Goal: Information Seeking & Learning: Find contact information

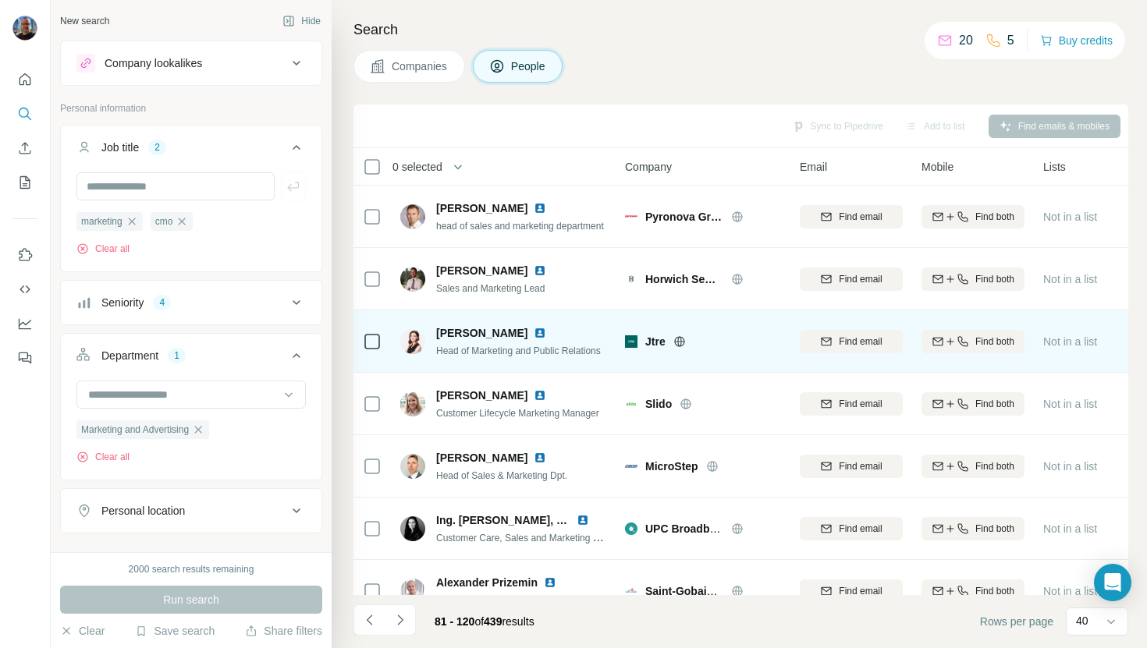
click at [546, 335] on img at bounding box center [540, 333] width 12 height 12
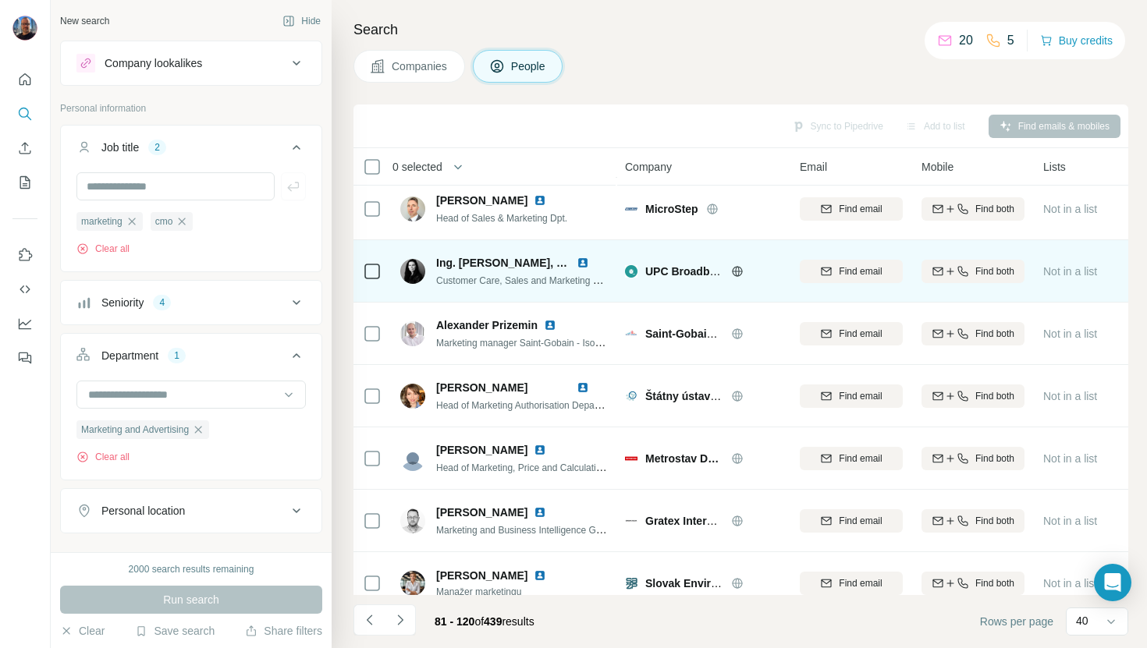
scroll to position [281, 0]
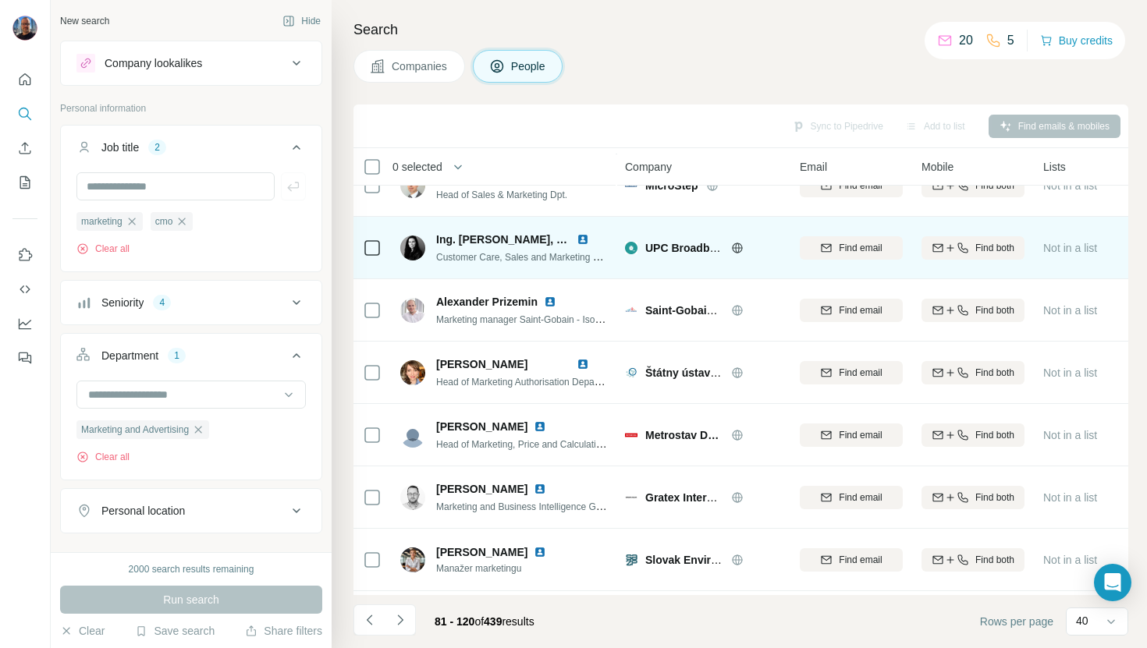
click at [584, 232] on div "Ing. [PERSON_NAME], MBA" at bounding box center [522, 240] width 172 height 16
click at [584, 236] on img at bounding box center [583, 239] width 12 height 12
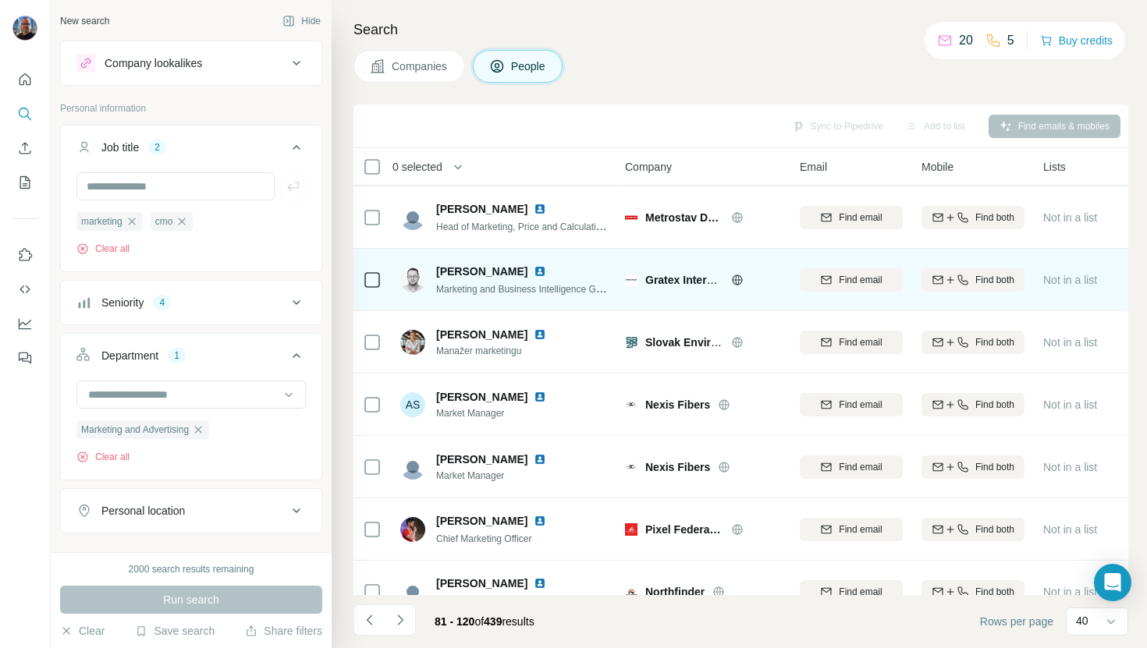
scroll to position [510, 0]
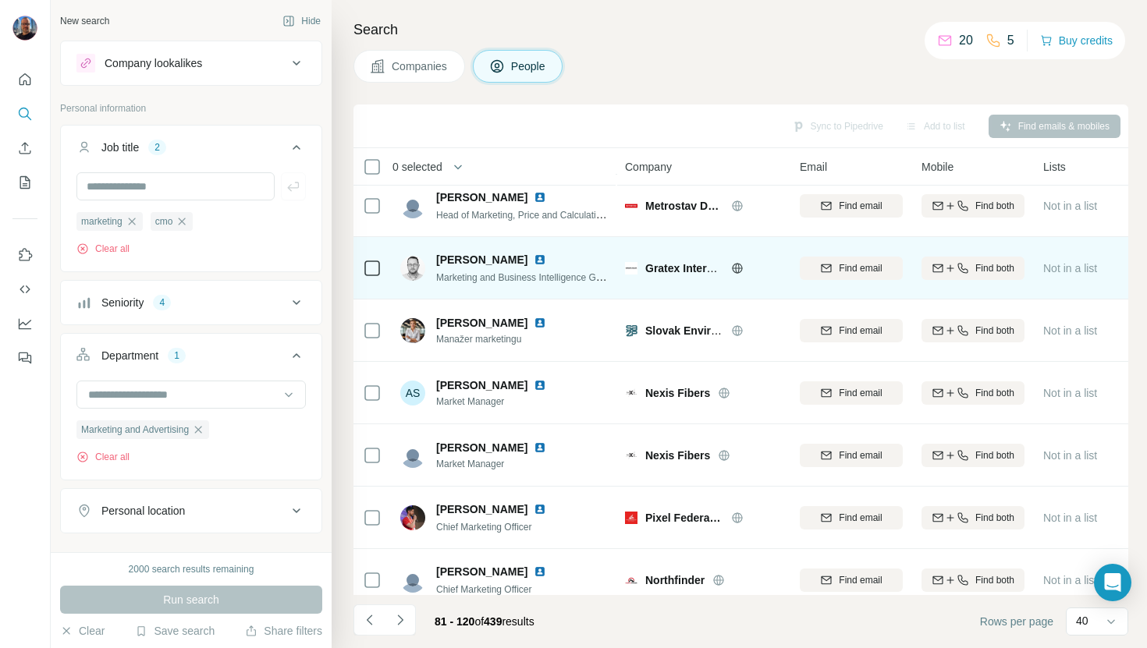
click at [546, 260] on img at bounding box center [540, 260] width 12 height 12
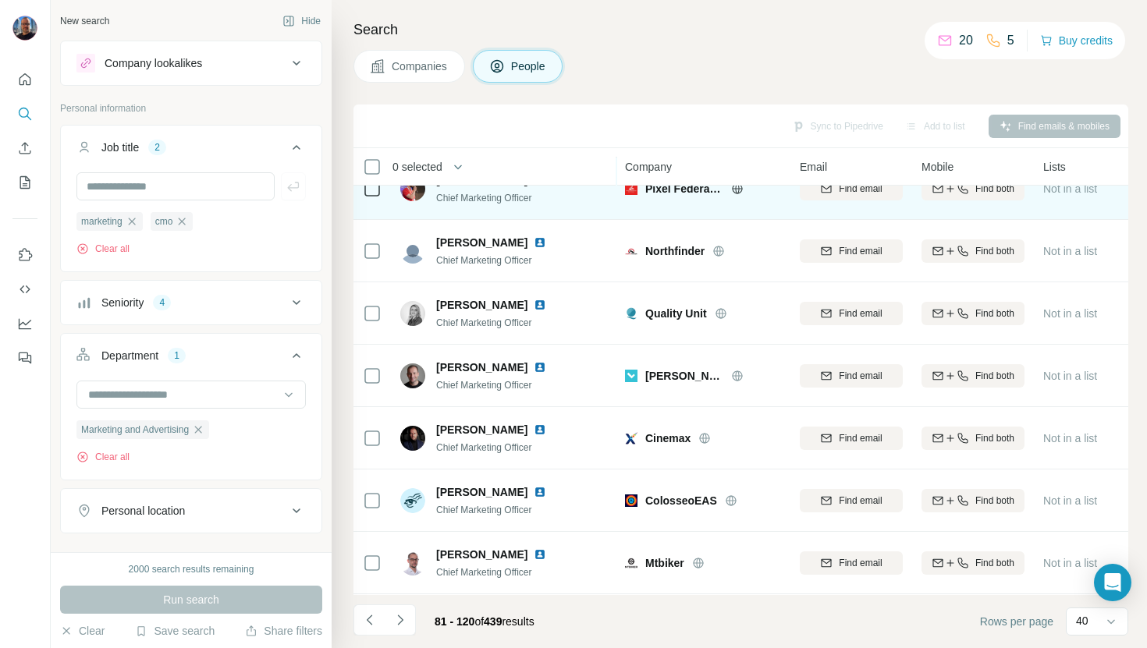
scroll to position [838, 0]
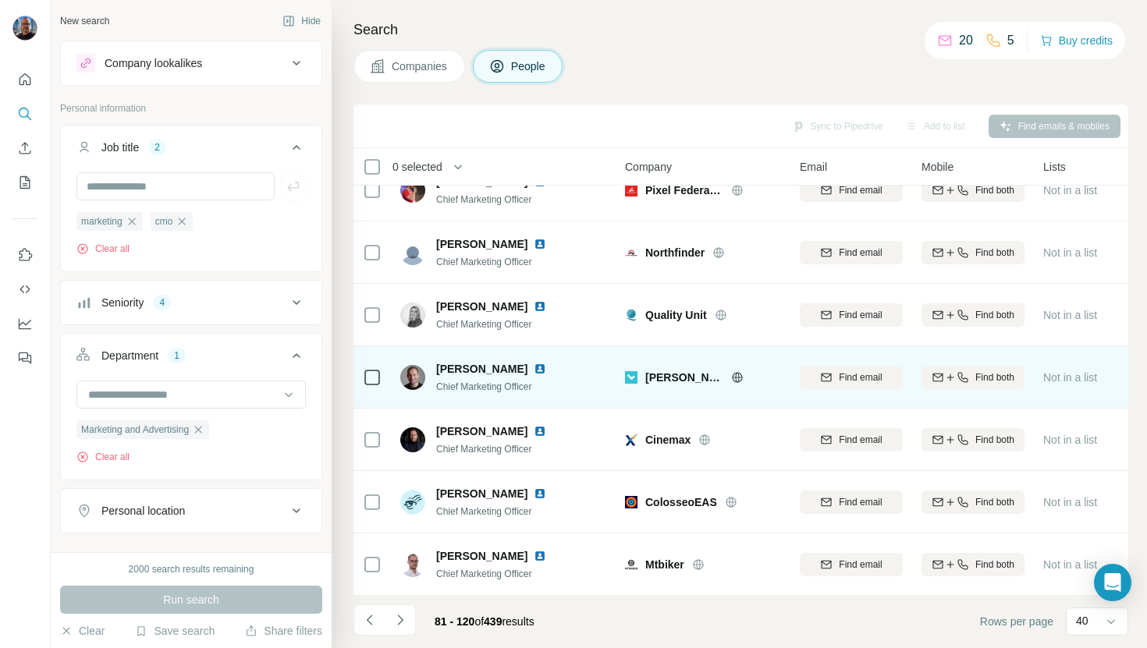
click at [534, 370] on img at bounding box center [540, 369] width 12 height 12
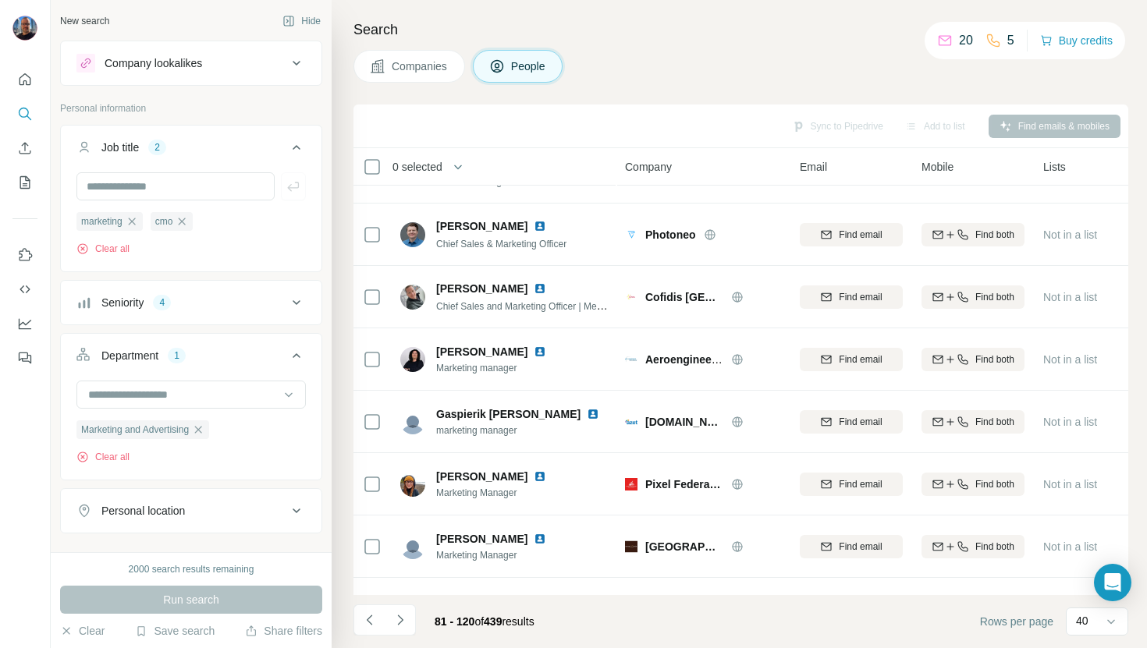
scroll to position [1237, 0]
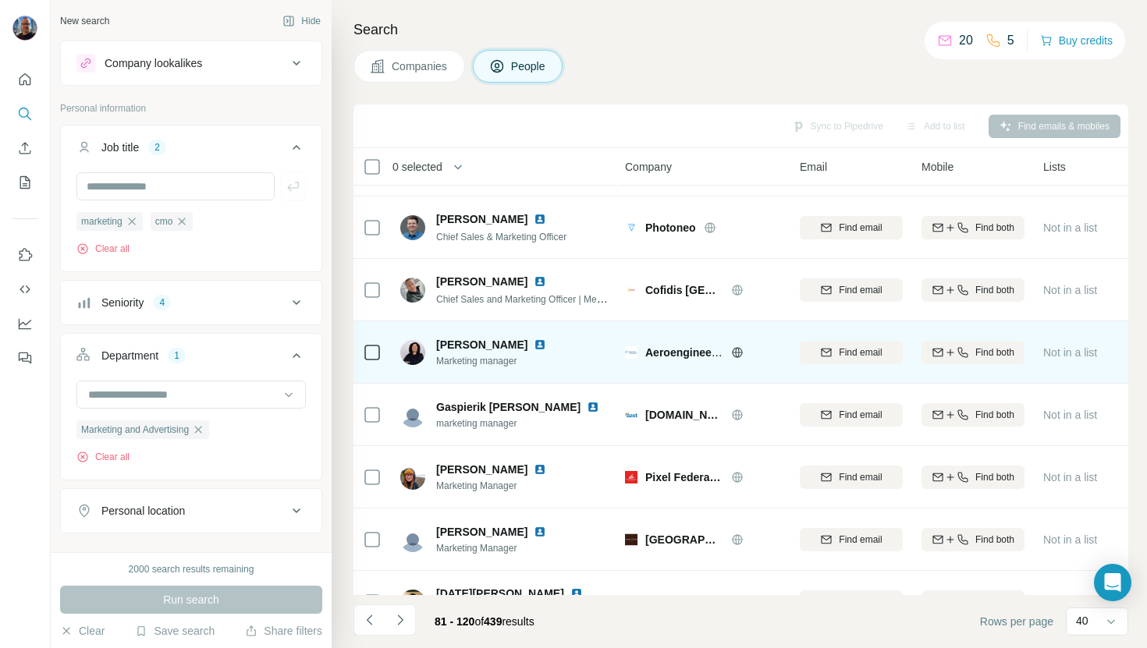
click at [537, 342] on img at bounding box center [540, 345] width 12 height 12
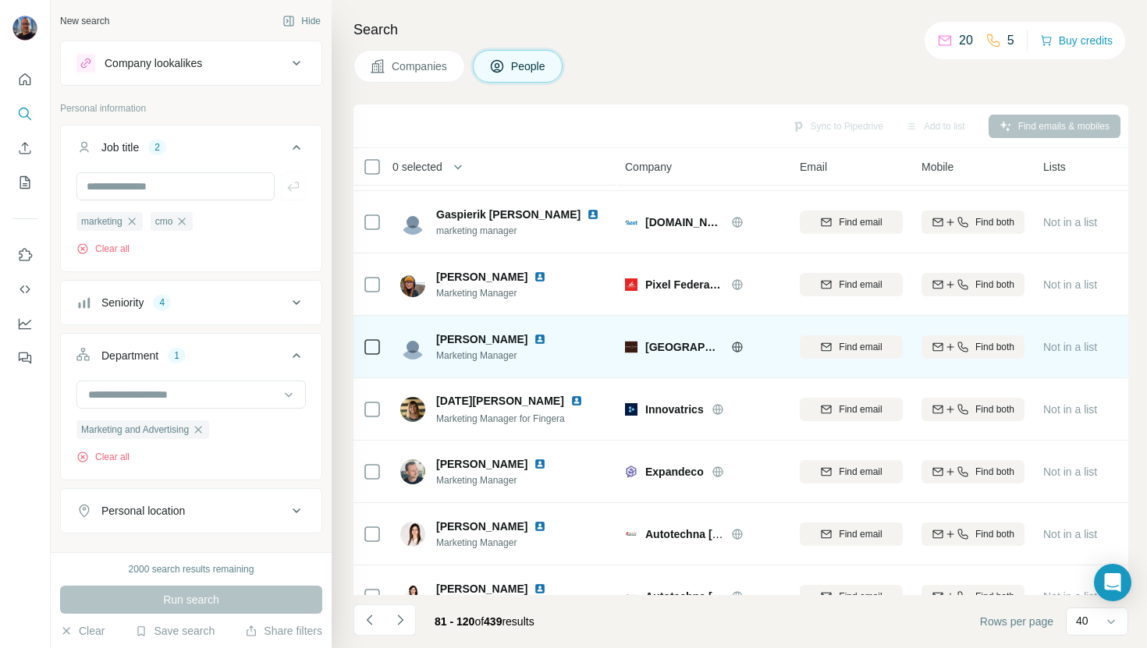
scroll to position [1451, 0]
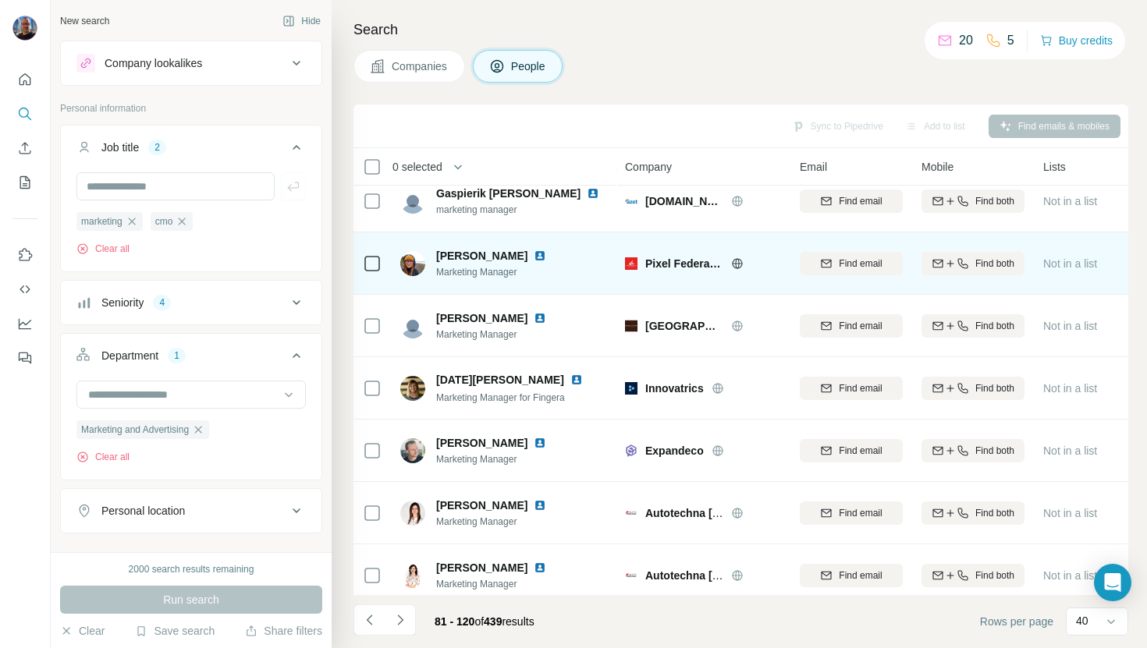
click at [534, 253] on img at bounding box center [540, 256] width 12 height 12
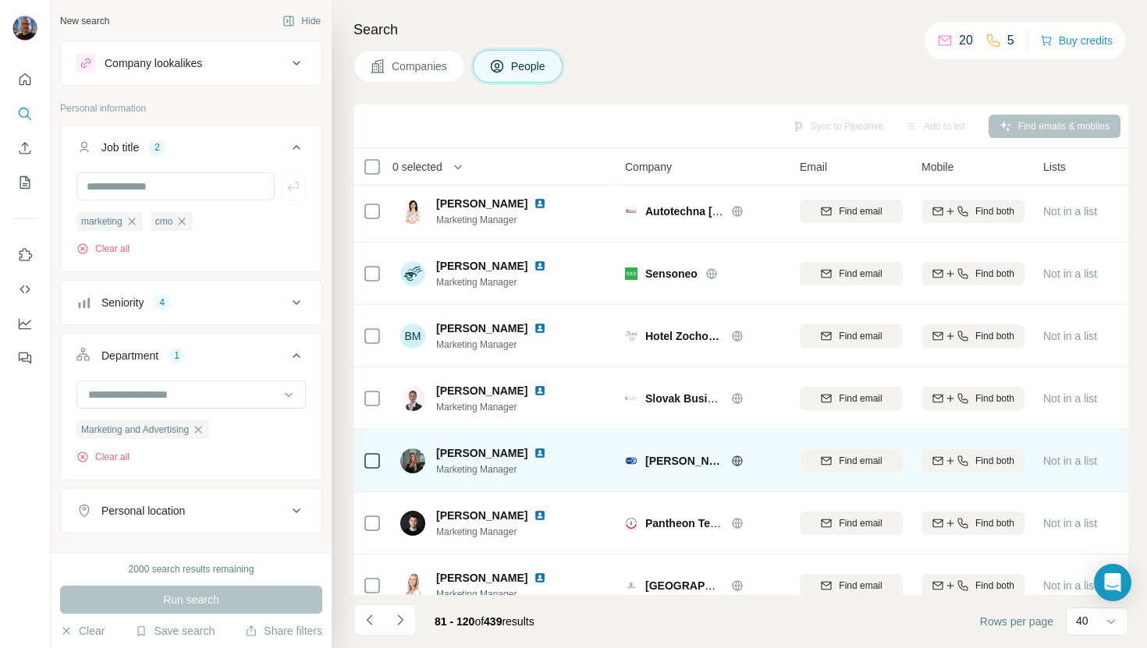
scroll to position [1847, 0]
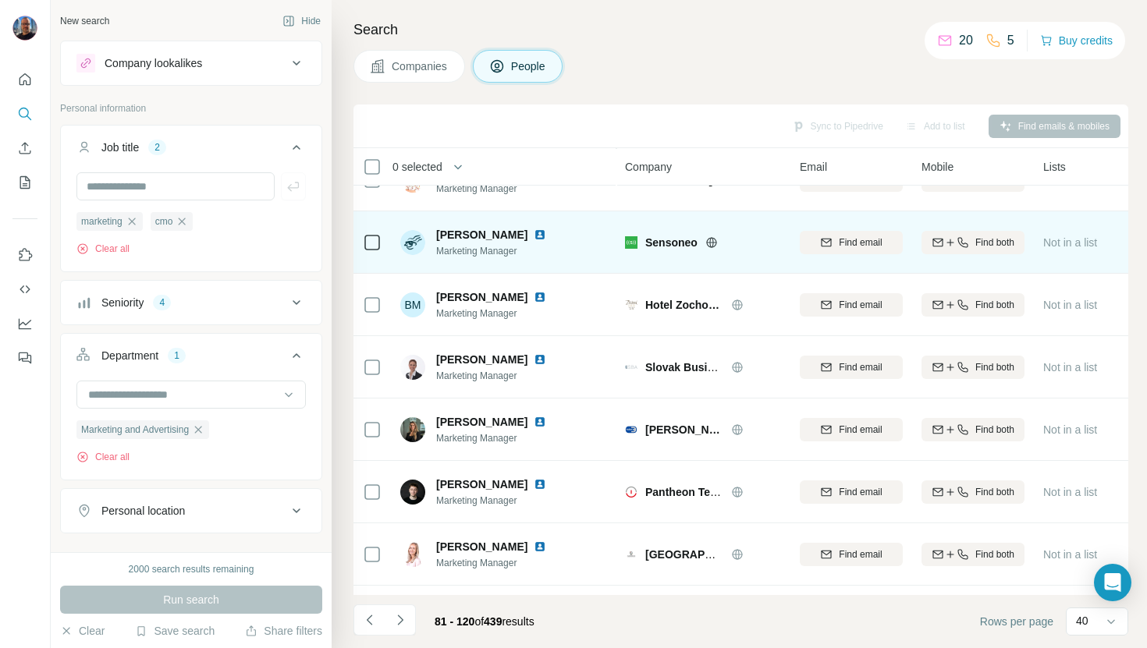
click at [534, 234] on img at bounding box center [540, 235] width 12 height 12
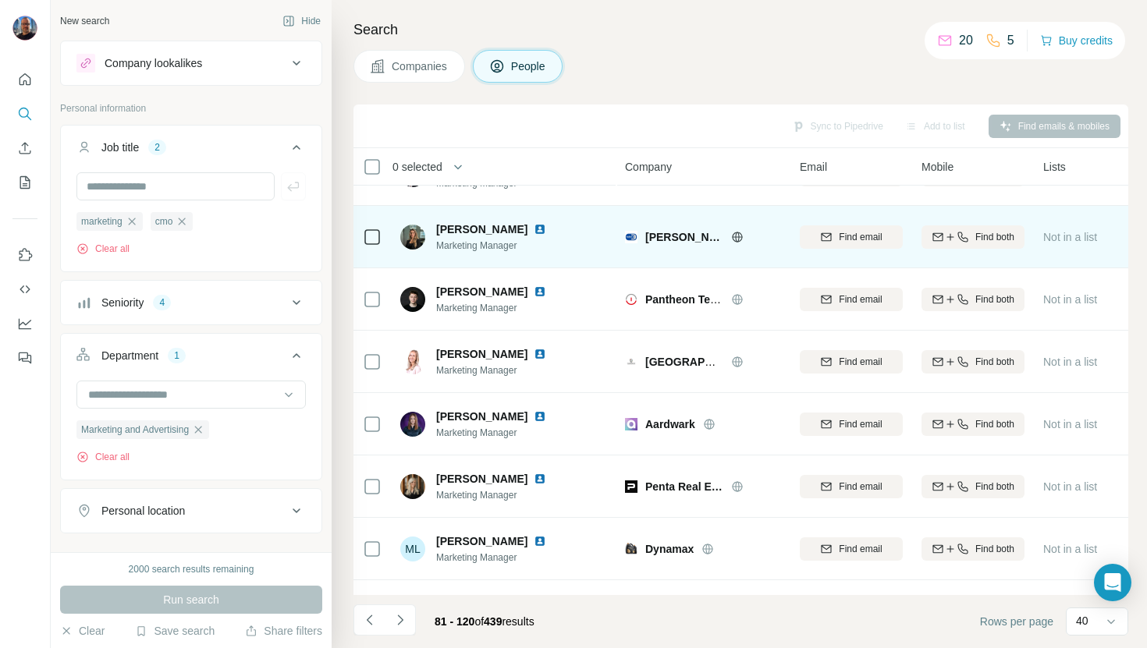
scroll to position [2095, 0]
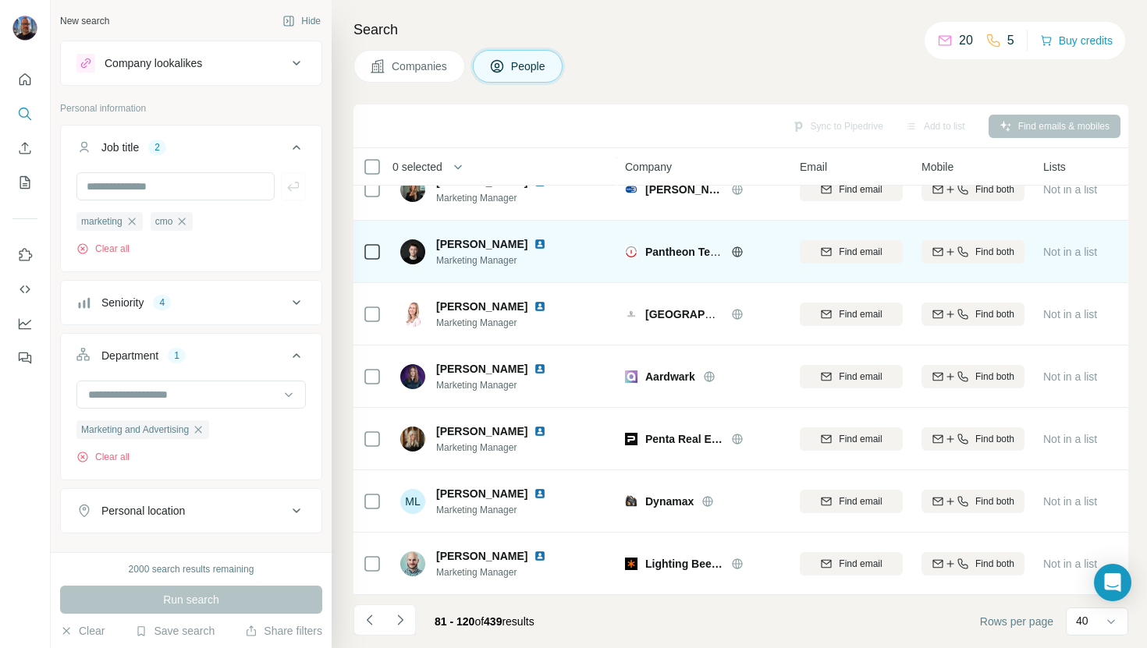
click at [534, 238] on img at bounding box center [540, 244] width 12 height 12
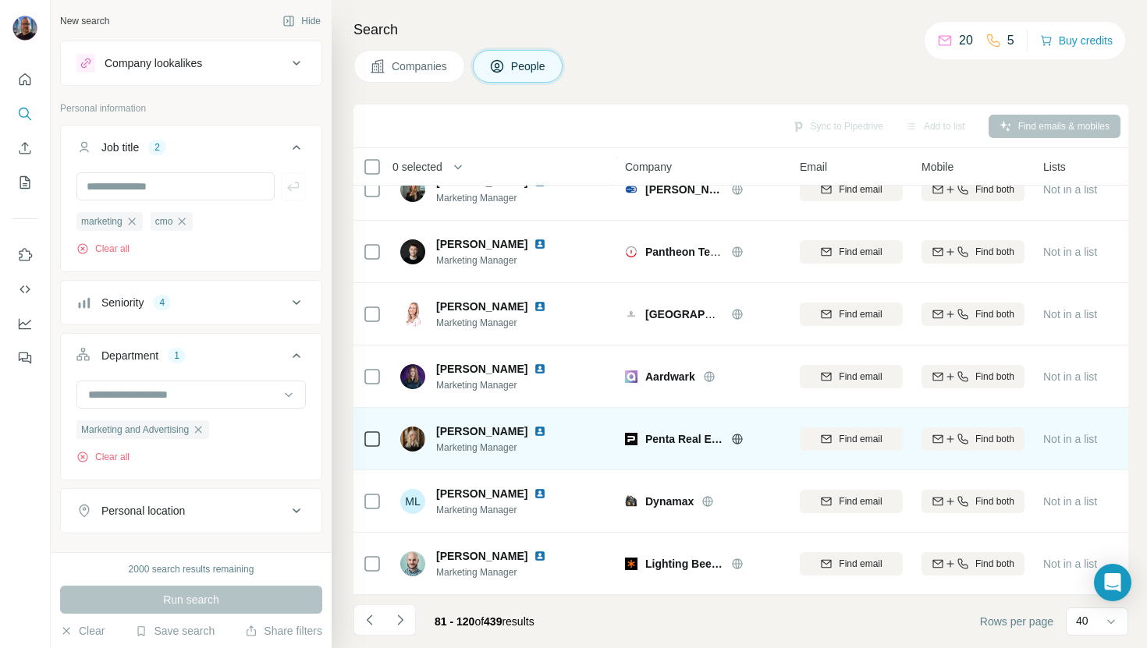
click at [534, 425] on img at bounding box center [540, 431] width 12 height 12
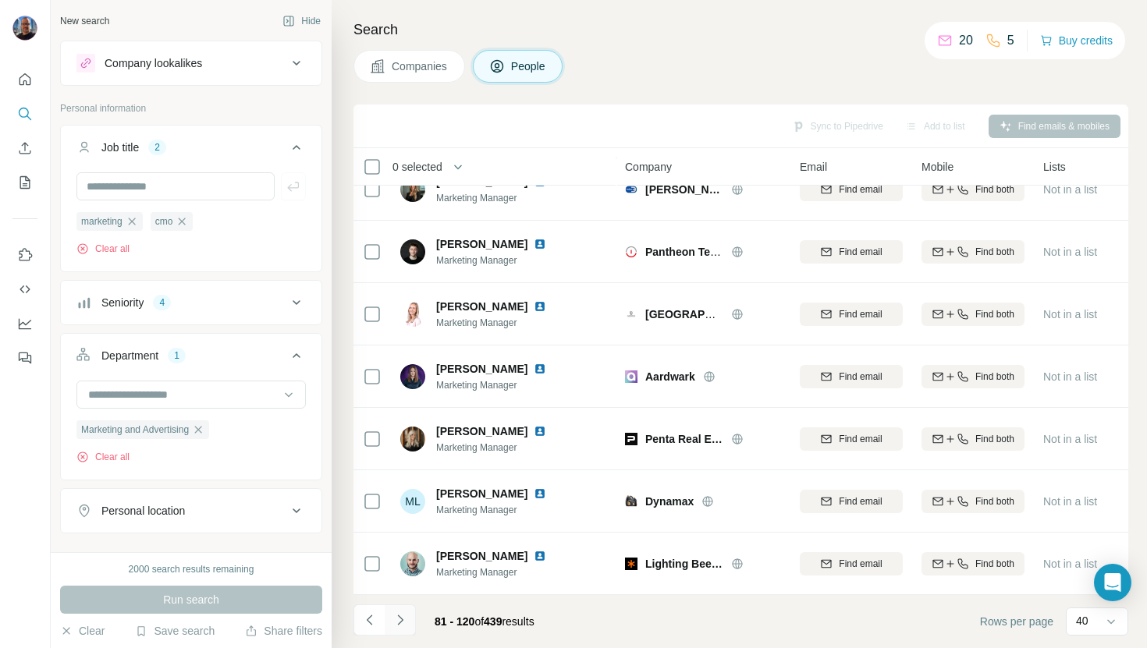
click at [393, 620] on icon "Navigate to next page" at bounding box center [400, 620] width 16 height 16
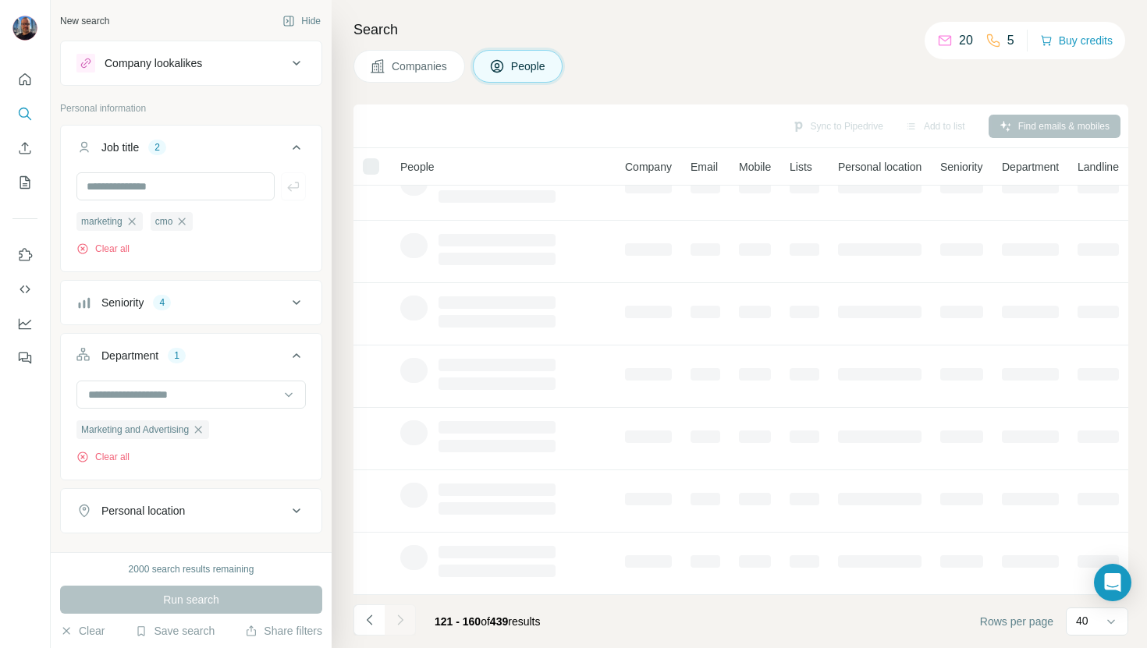
scroll to position [223, 0]
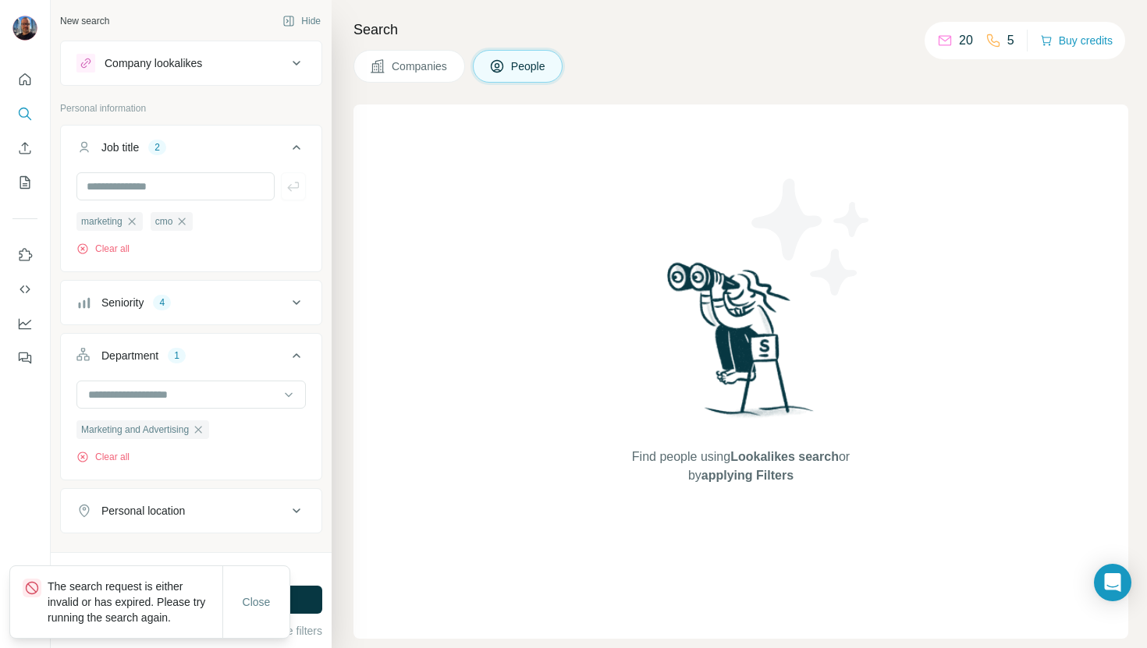
click at [545, 52] on button "People" at bounding box center [518, 66] width 90 height 33
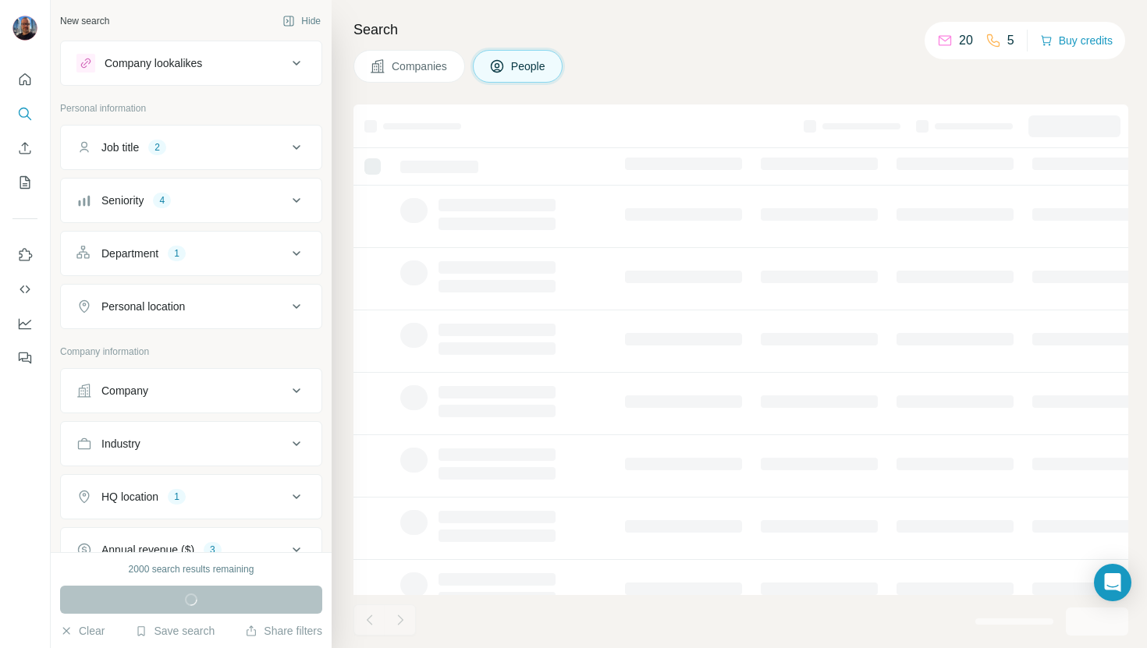
click at [637, 31] on h4 "Search" at bounding box center [740, 30] width 775 height 22
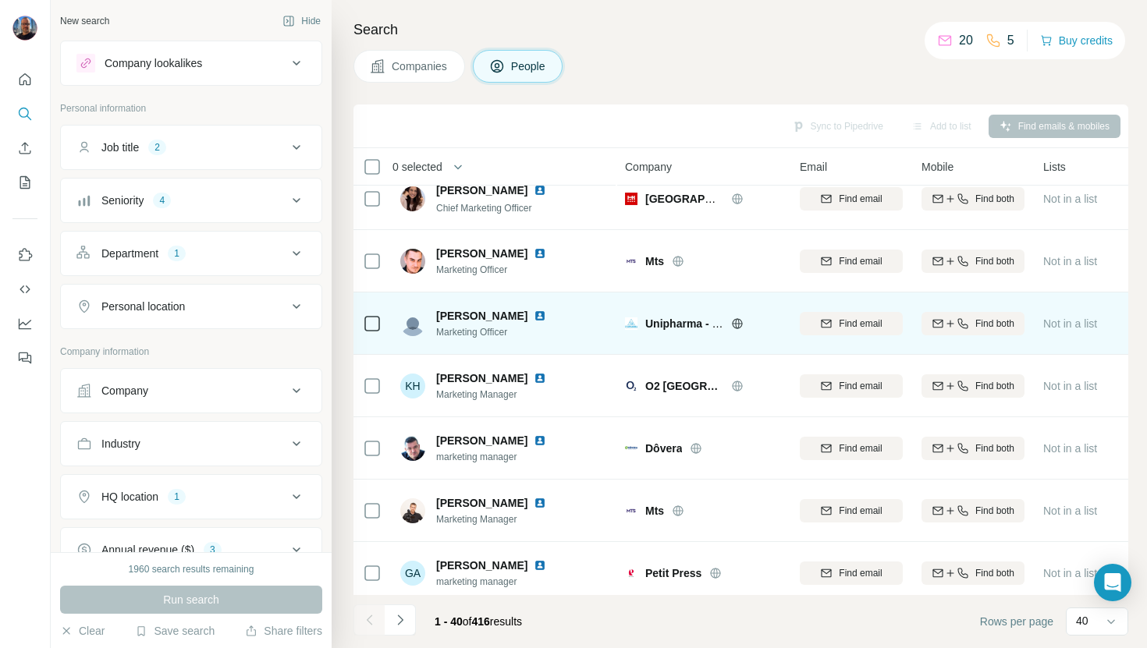
scroll to position [20, 0]
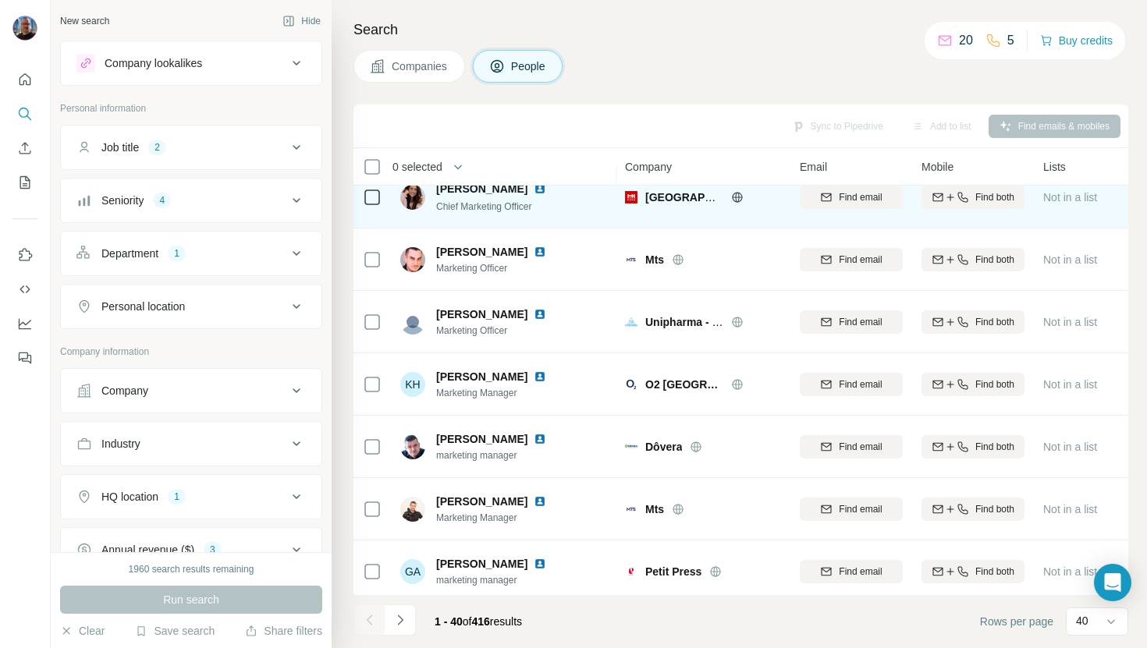
click at [540, 190] on img at bounding box center [540, 189] width 12 height 12
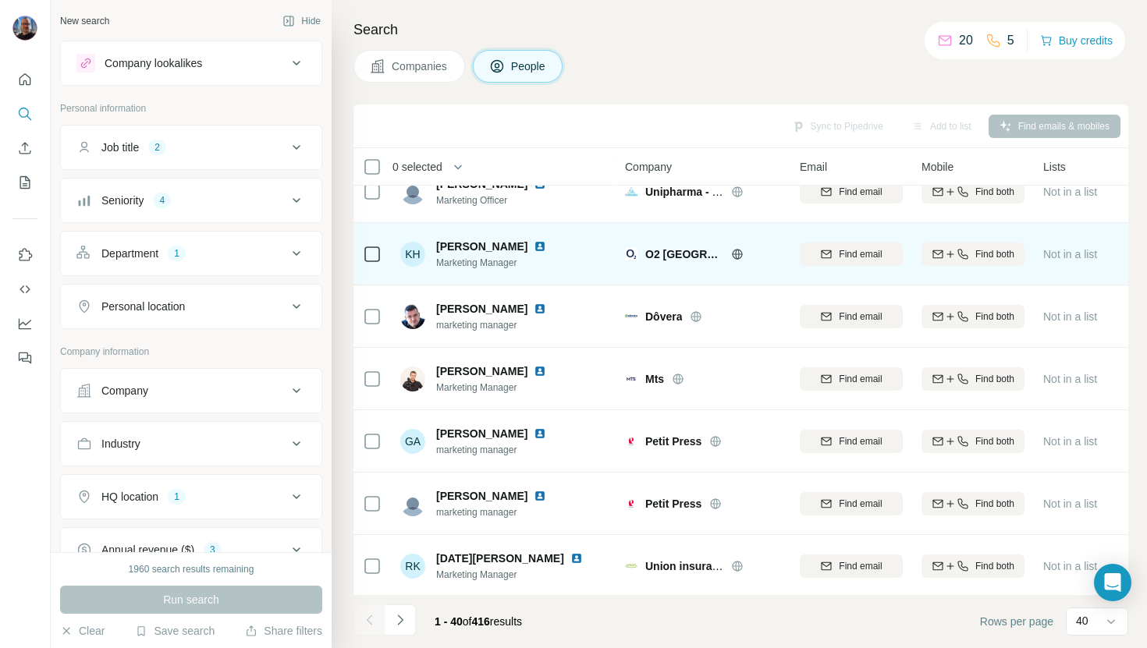
scroll to position [94, 0]
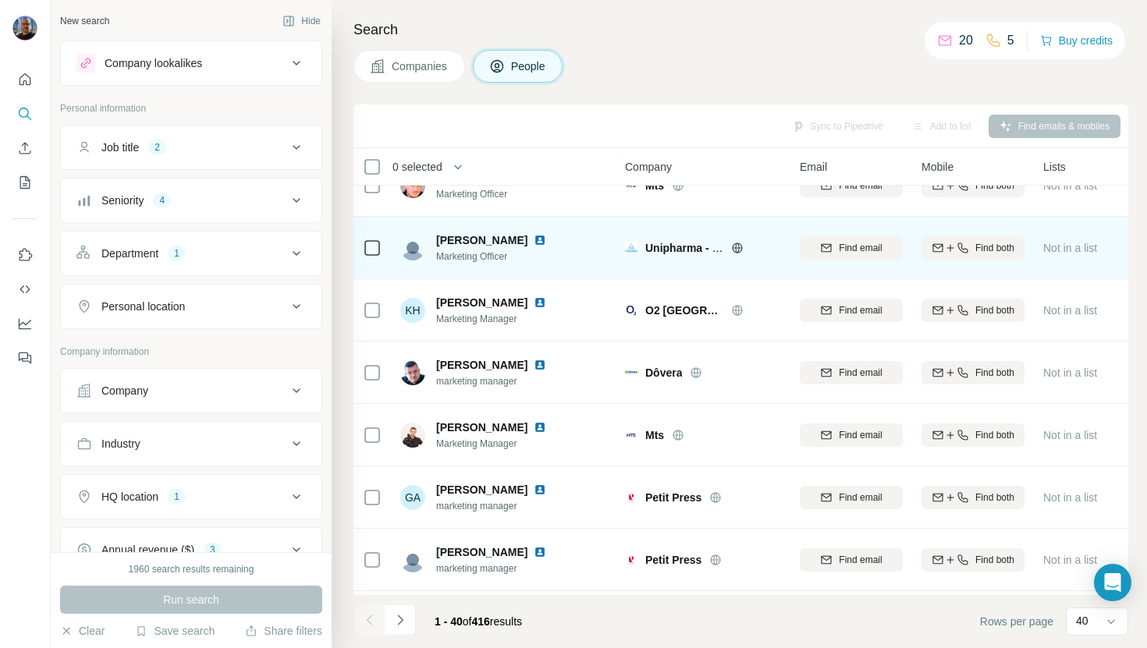
click at [539, 242] on img at bounding box center [540, 240] width 12 height 12
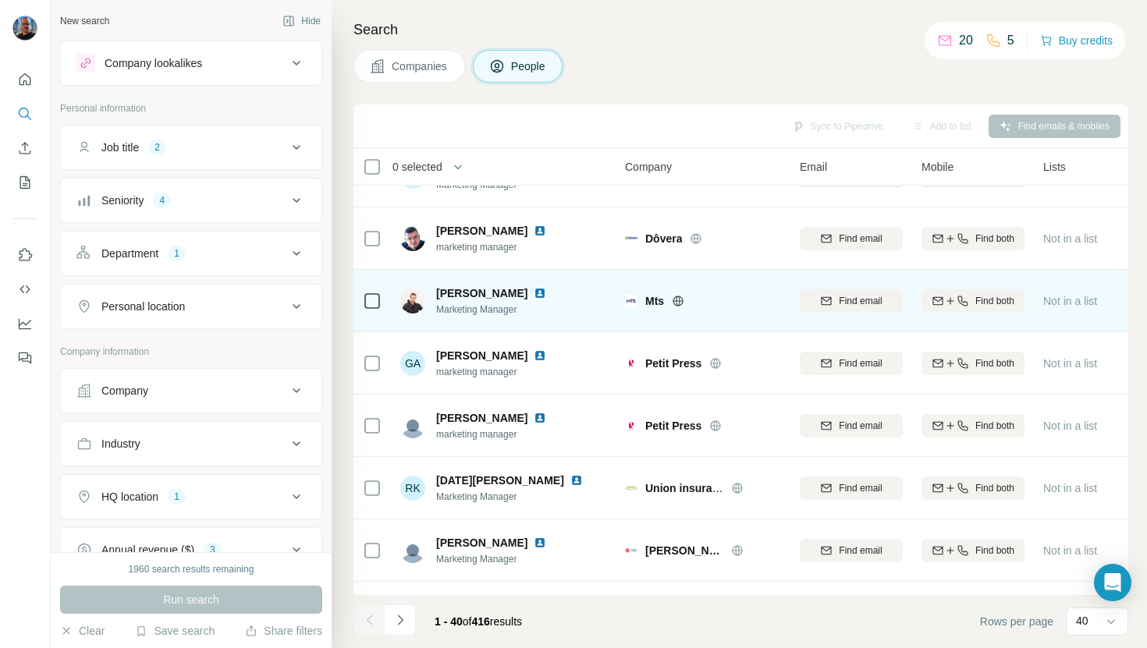
scroll to position [229, 0]
click at [534, 288] on img at bounding box center [540, 292] width 12 height 12
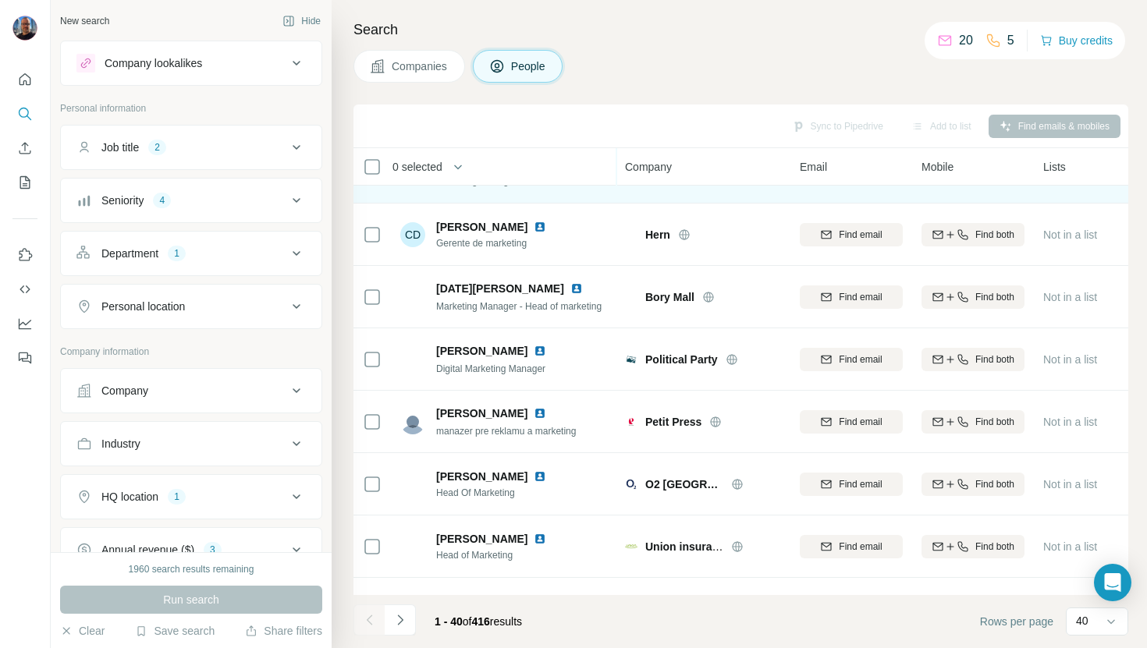
scroll to position [609, 0]
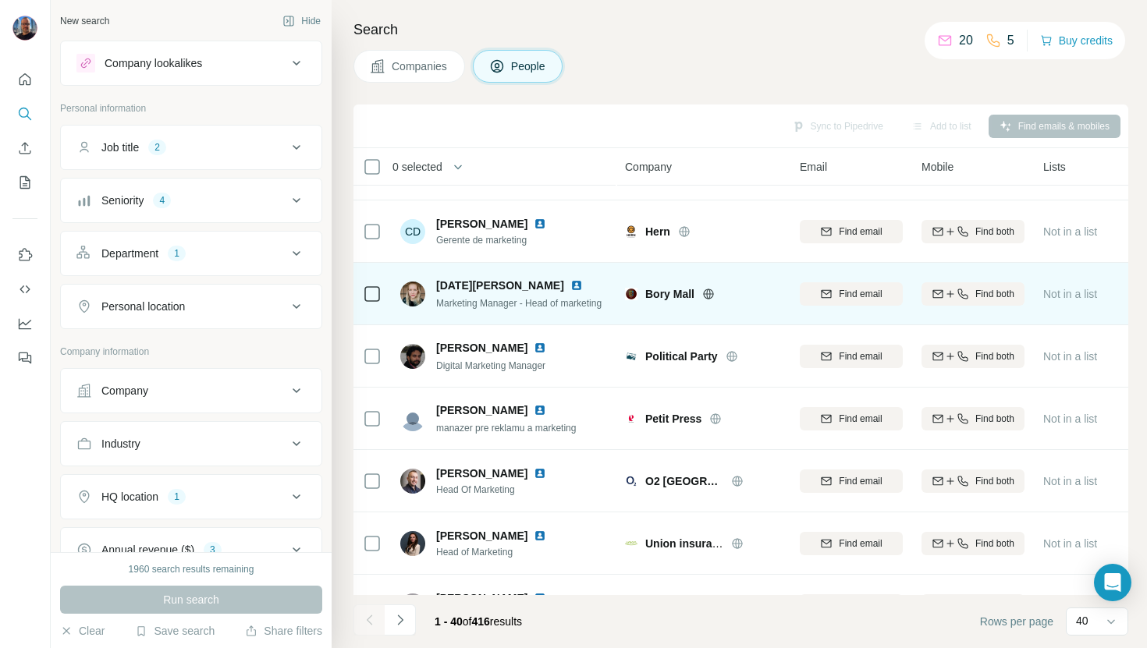
click at [570, 280] on img at bounding box center [576, 285] width 12 height 12
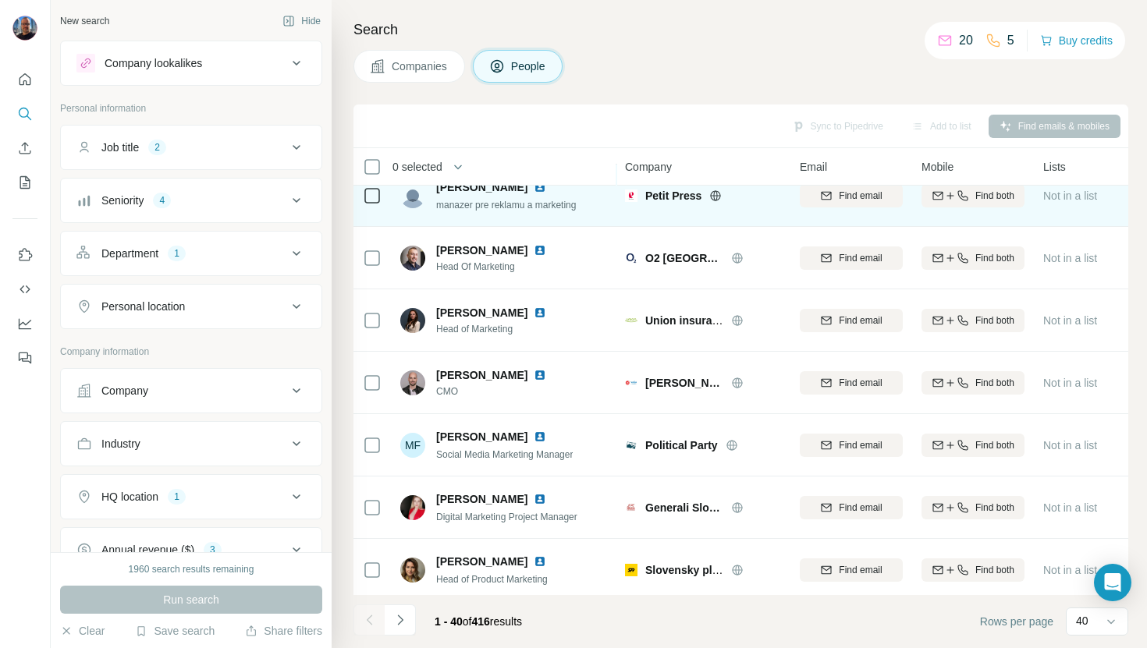
scroll to position [853, 0]
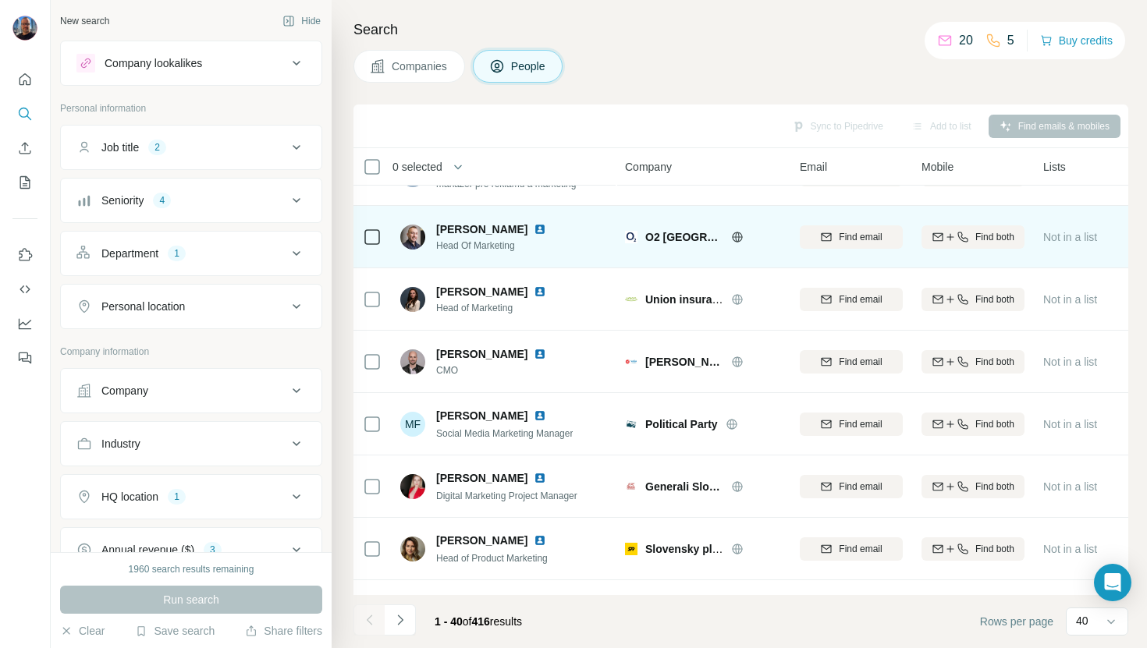
click at [537, 231] on img at bounding box center [540, 229] width 12 height 12
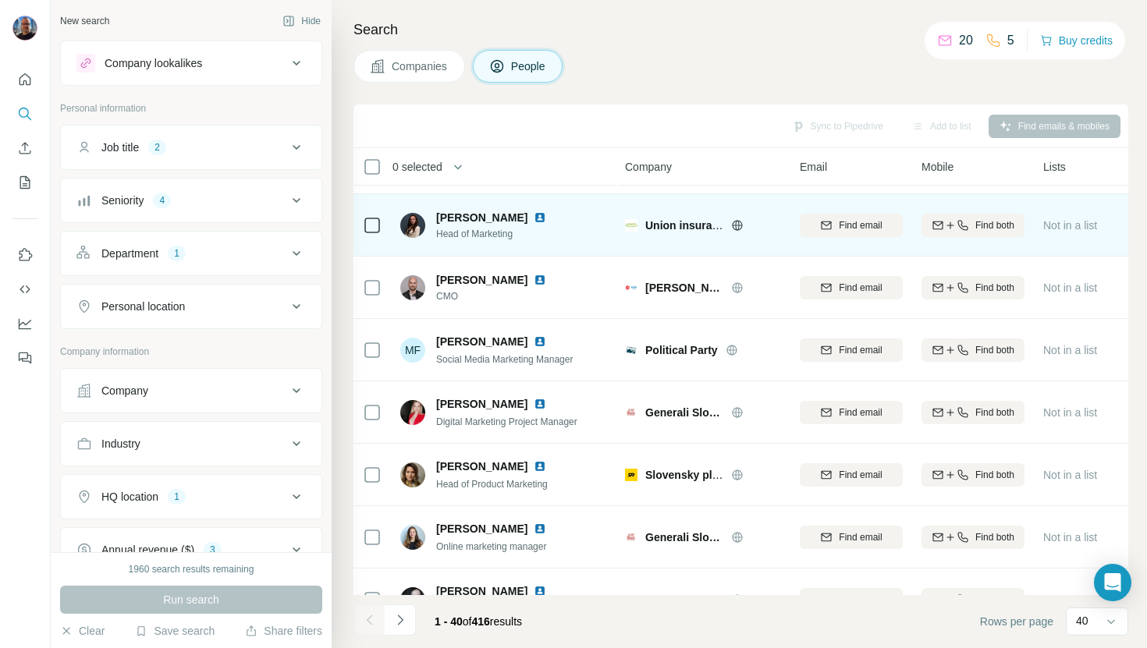
scroll to position [970, 0]
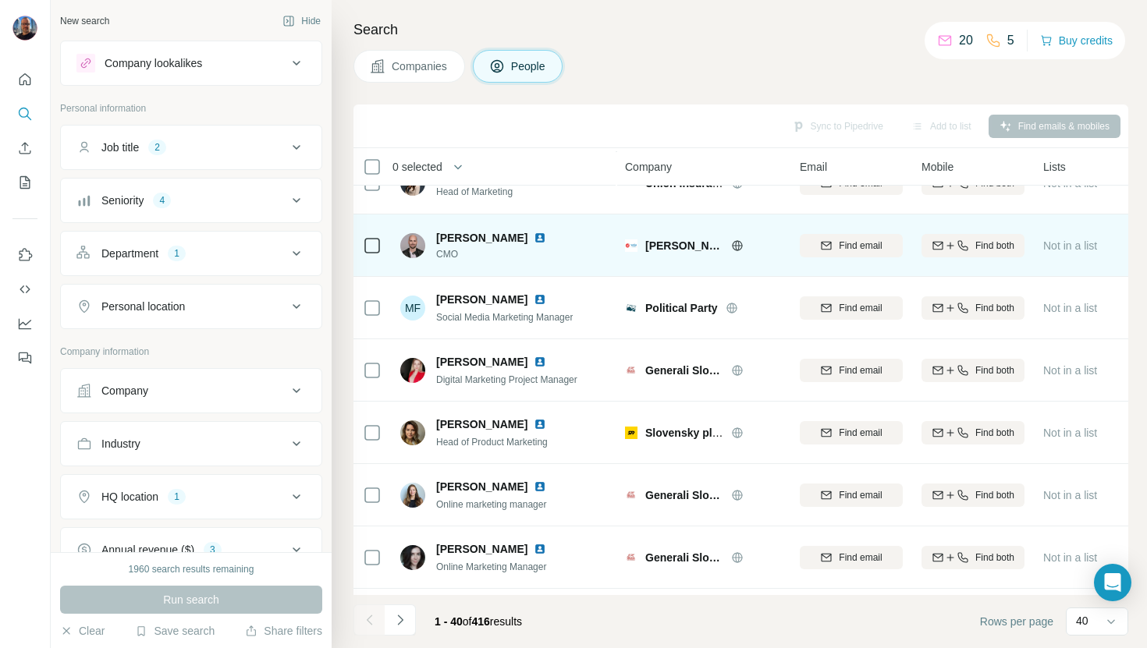
click at [534, 243] on img at bounding box center [540, 238] width 12 height 12
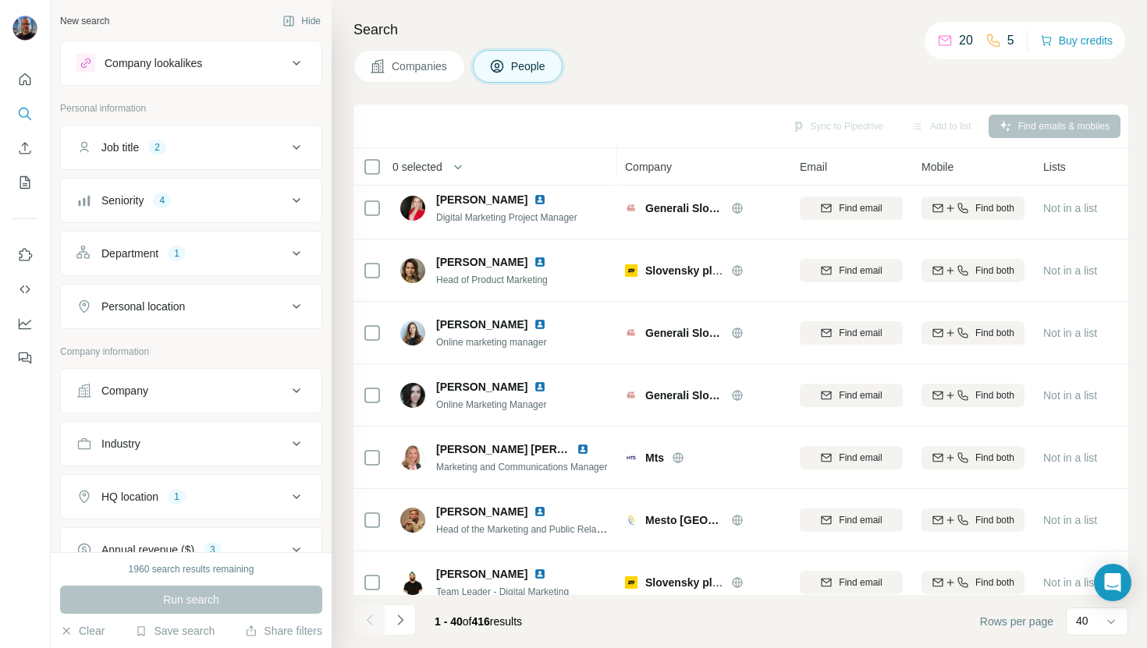
scroll to position [1133, 0]
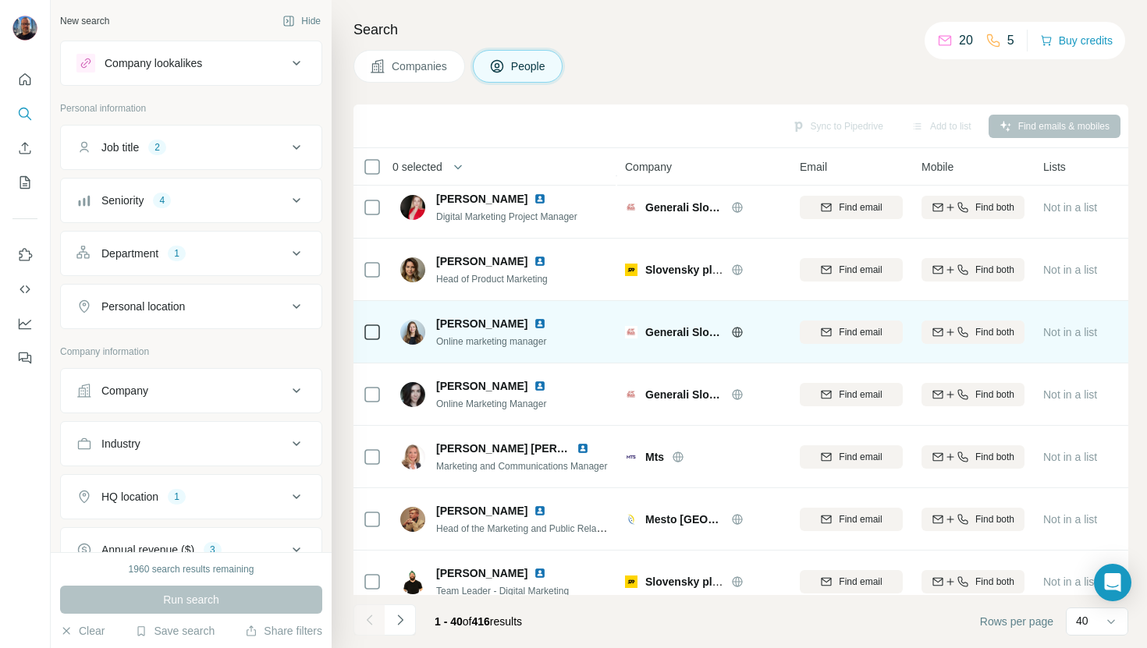
click at [546, 319] on img at bounding box center [540, 324] width 12 height 12
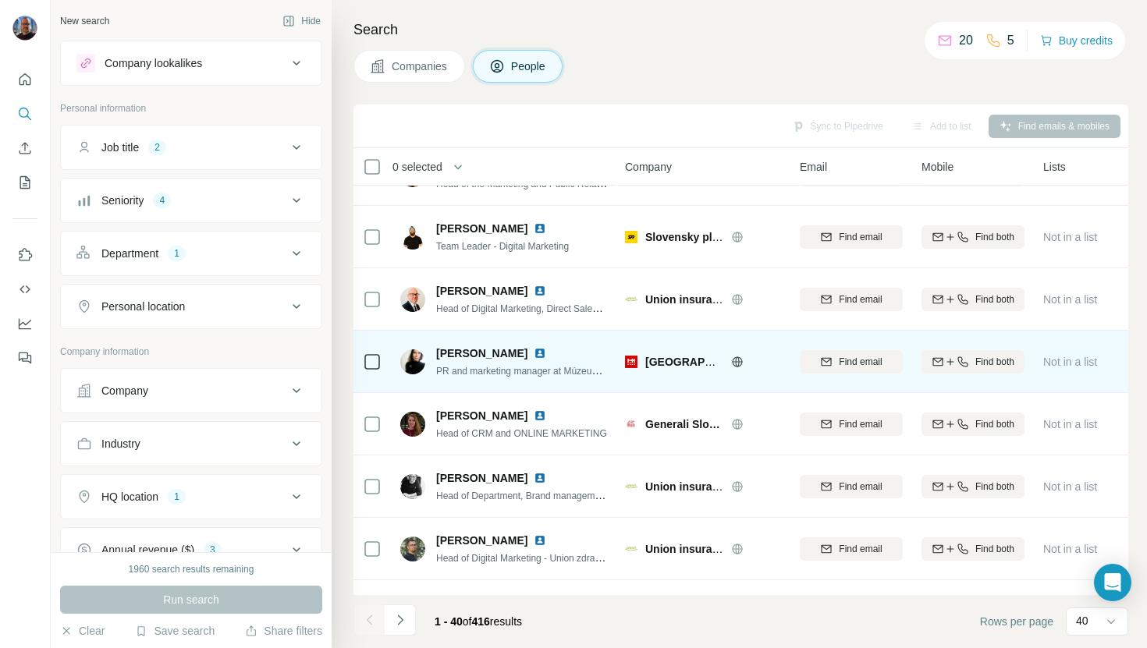
scroll to position [1474, 0]
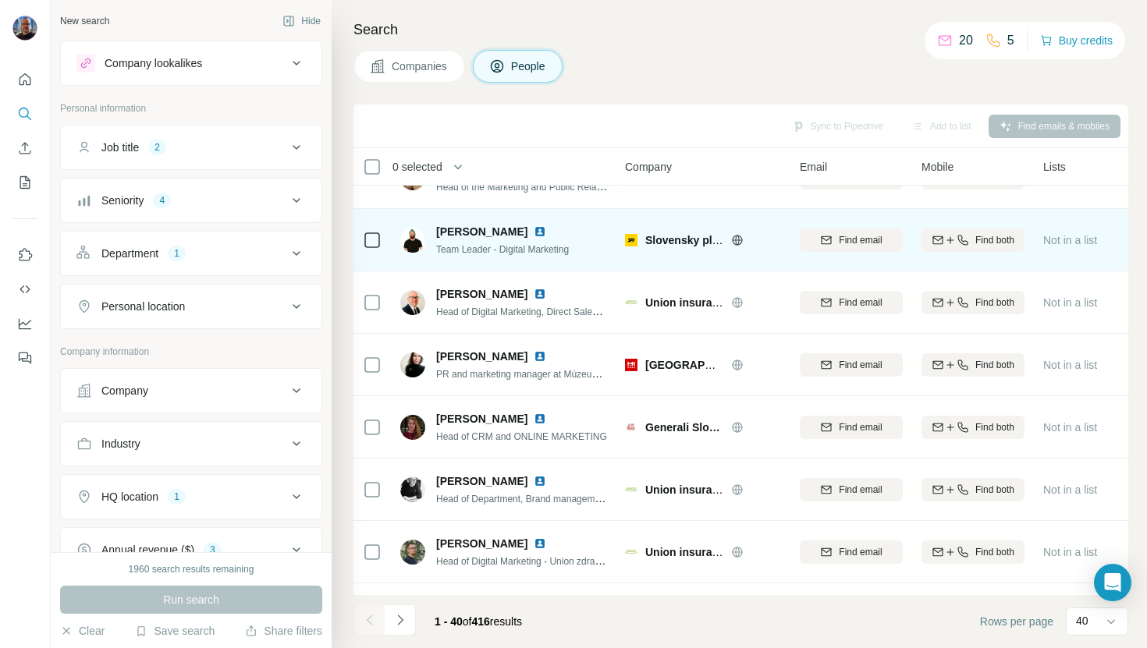
click at [534, 229] on img at bounding box center [540, 231] width 12 height 12
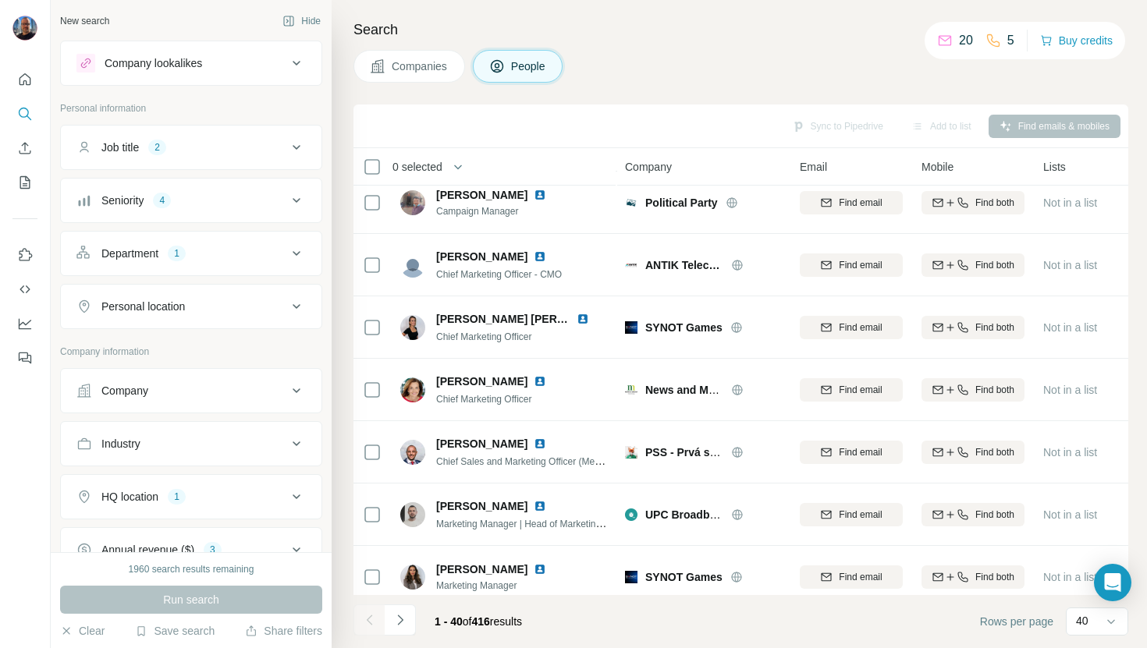
scroll to position [2095, 0]
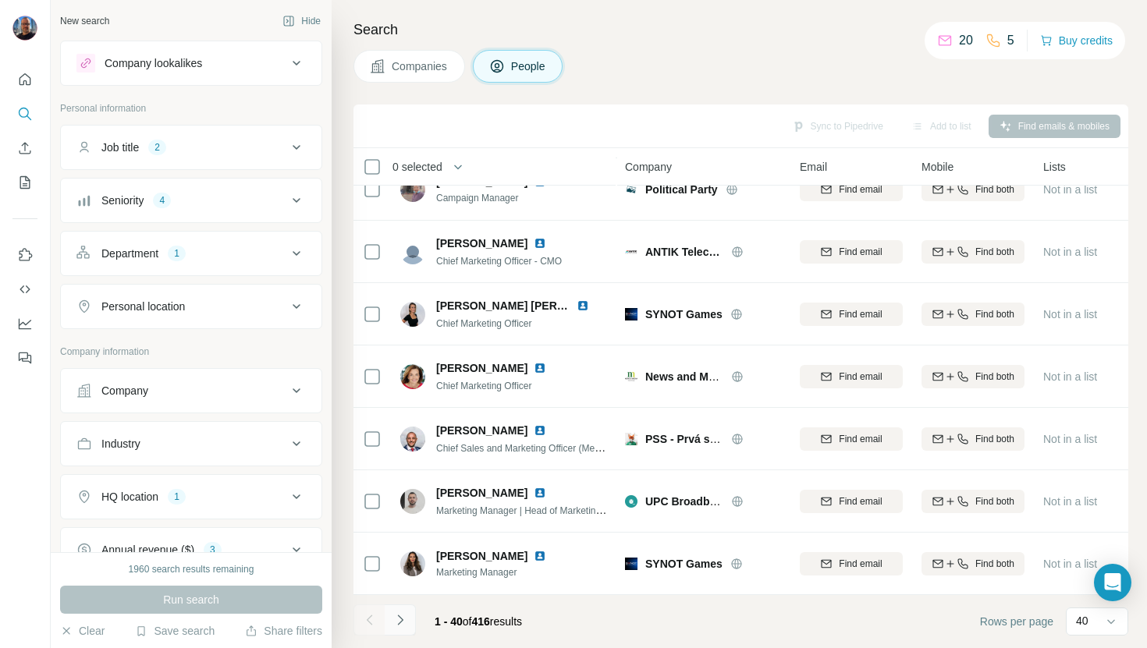
click at [406, 620] on icon "Navigate to next page" at bounding box center [400, 620] width 16 height 16
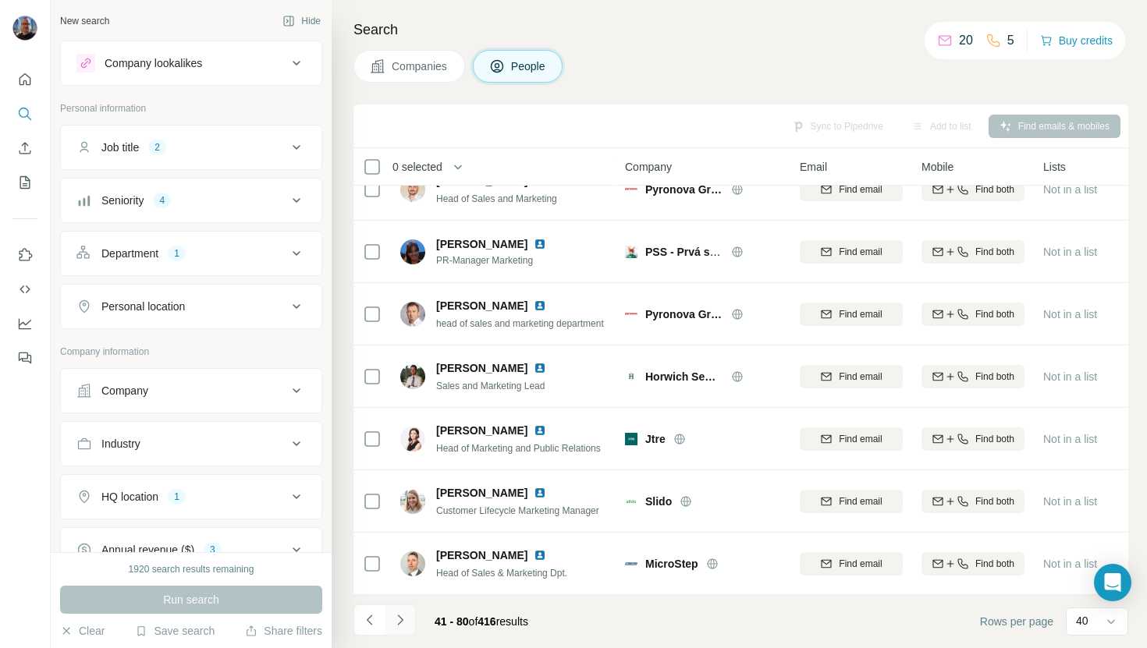
click at [402, 618] on icon "Navigate to next page" at bounding box center [400, 620] width 16 height 16
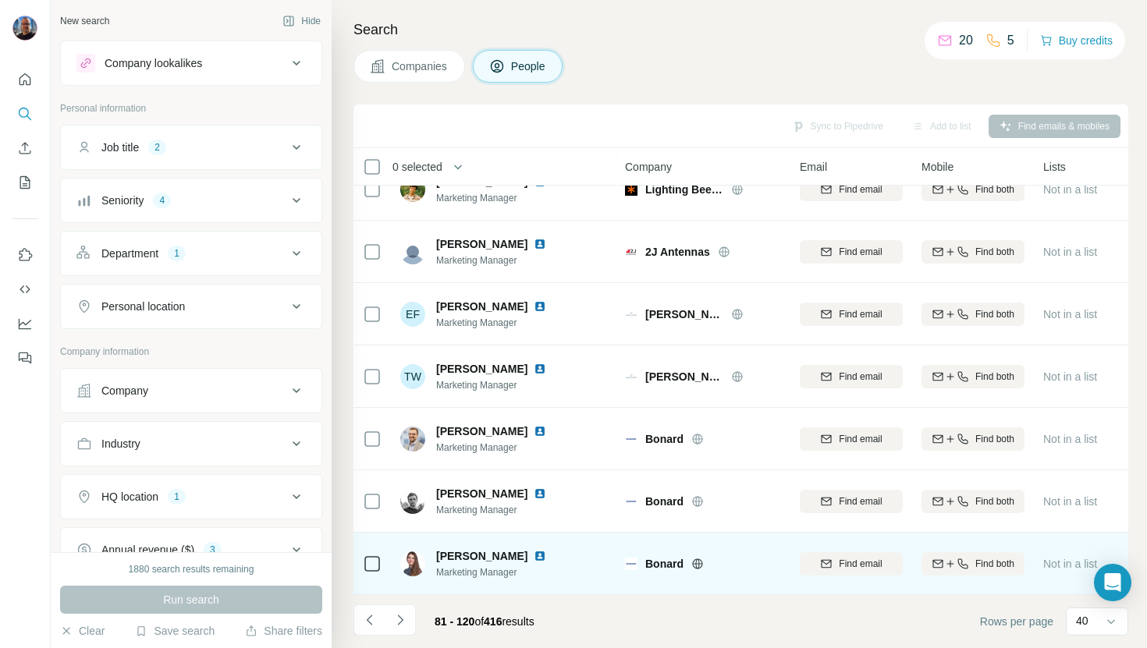
click at [541, 550] on img at bounding box center [540, 556] width 12 height 12
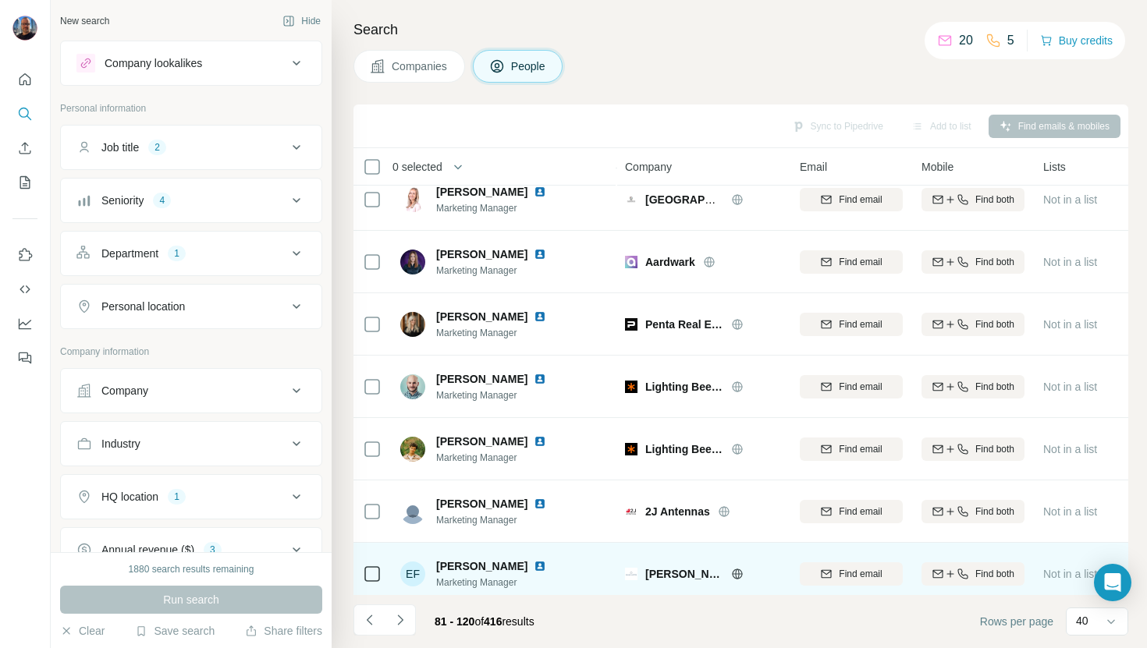
scroll to position [1758, 0]
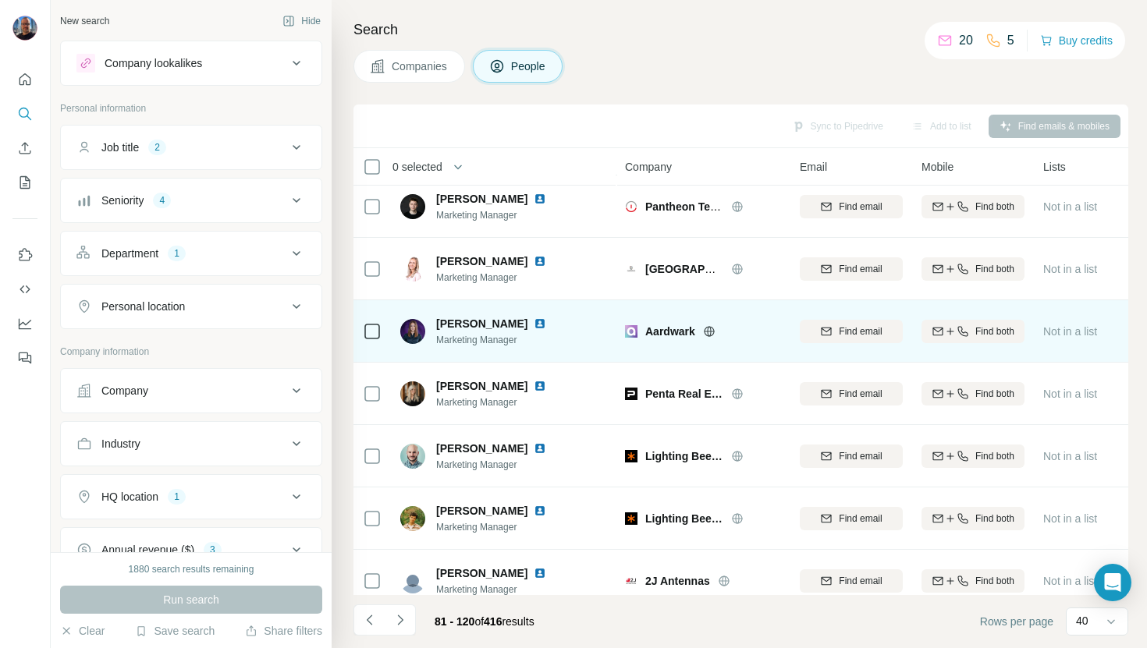
click at [534, 325] on img at bounding box center [540, 324] width 12 height 12
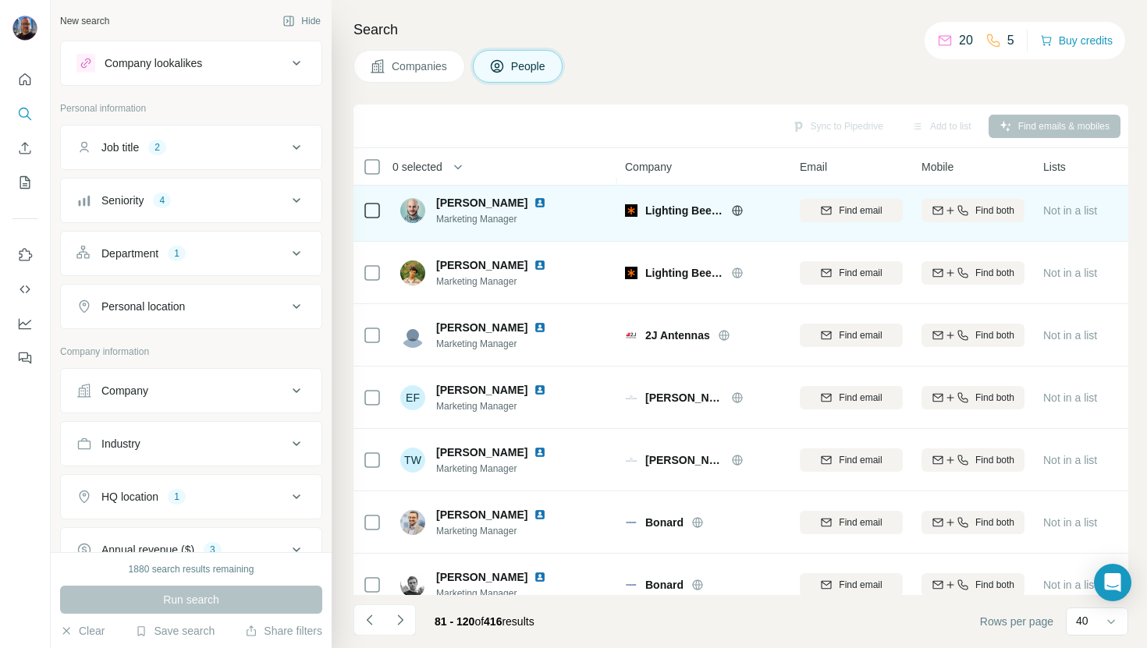
scroll to position [2095, 0]
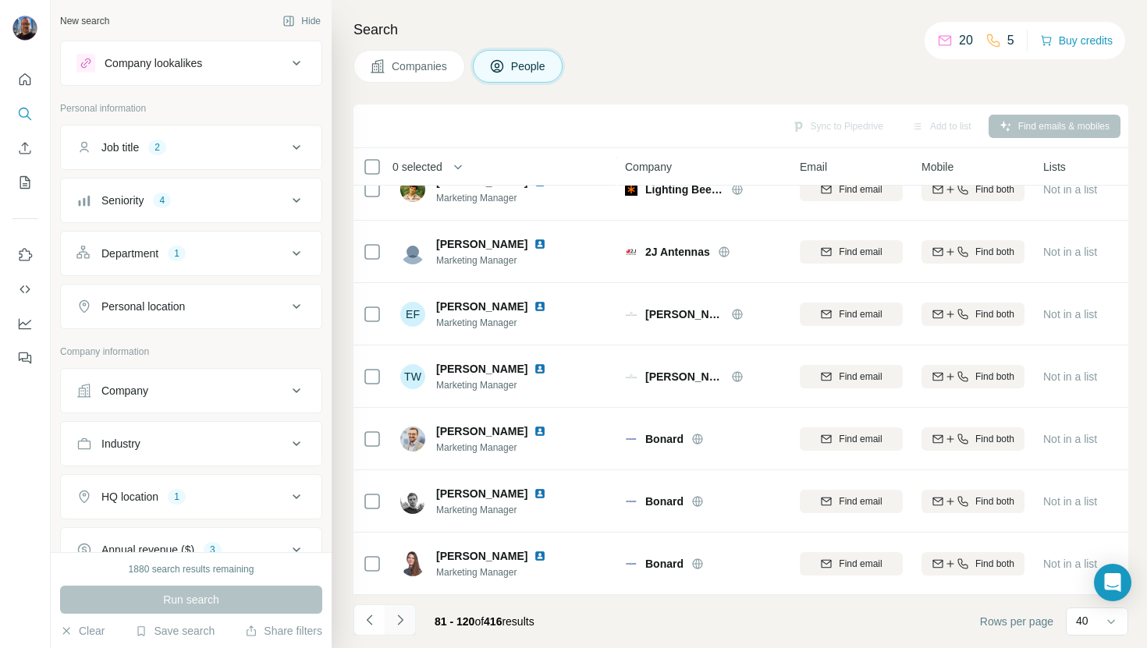
click at [402, 621] on icon "Navigate to next page" at bounding box center [400, 620] width 16 height 16
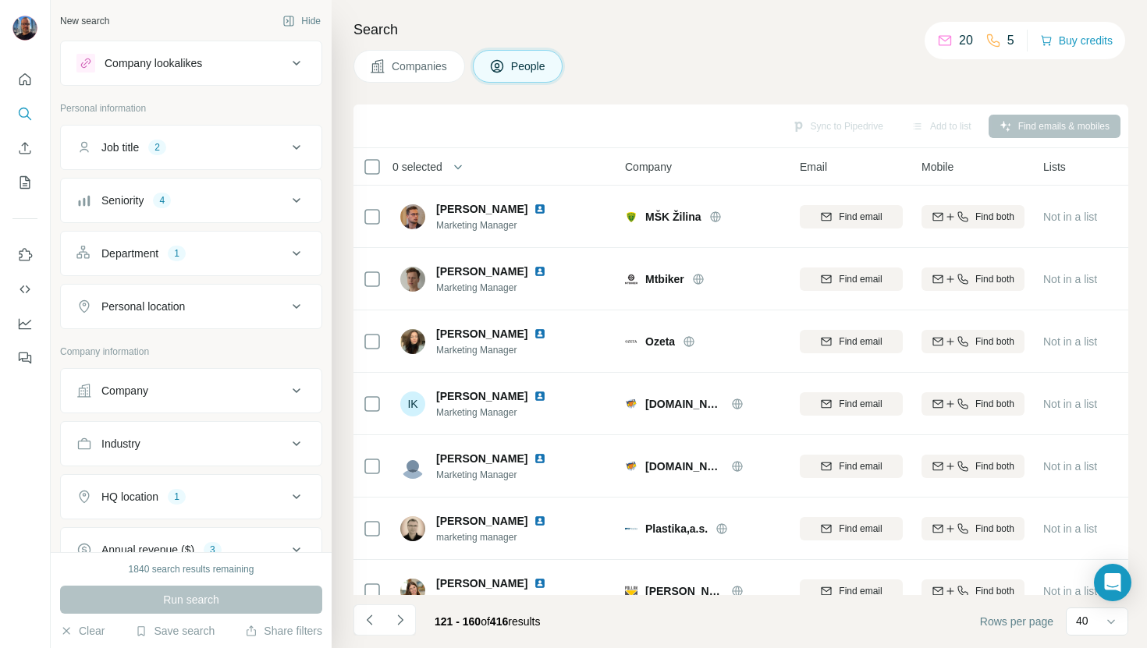
scroll to position [1485, 0]
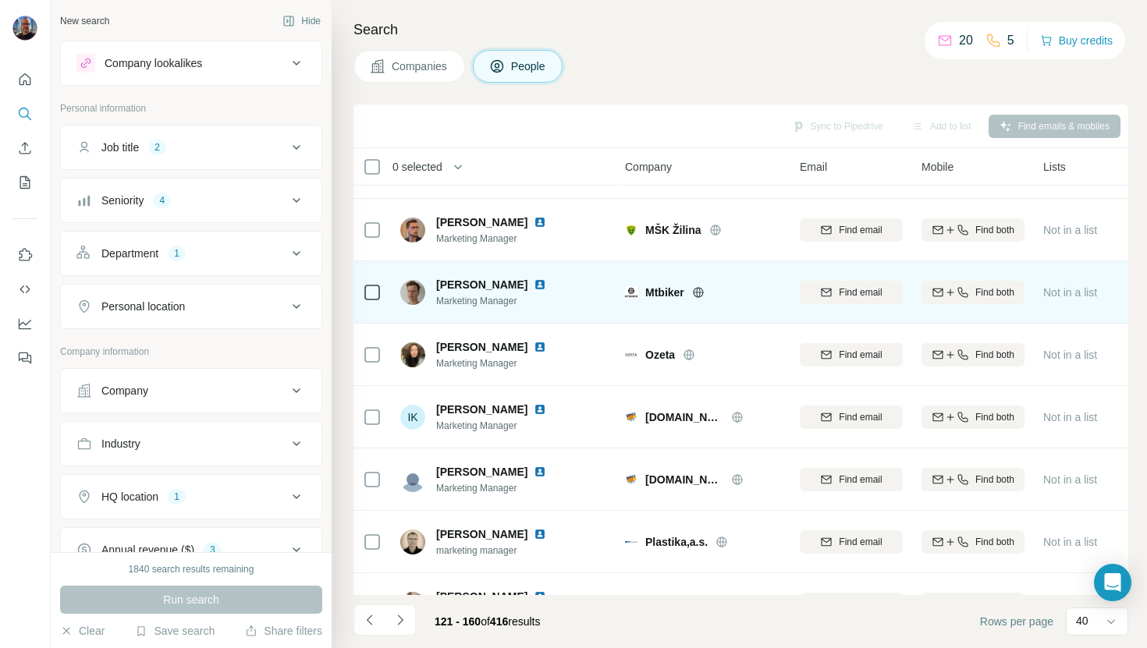
click at [534, 289] on img at bounding box center [540, 285] width 12 height 12
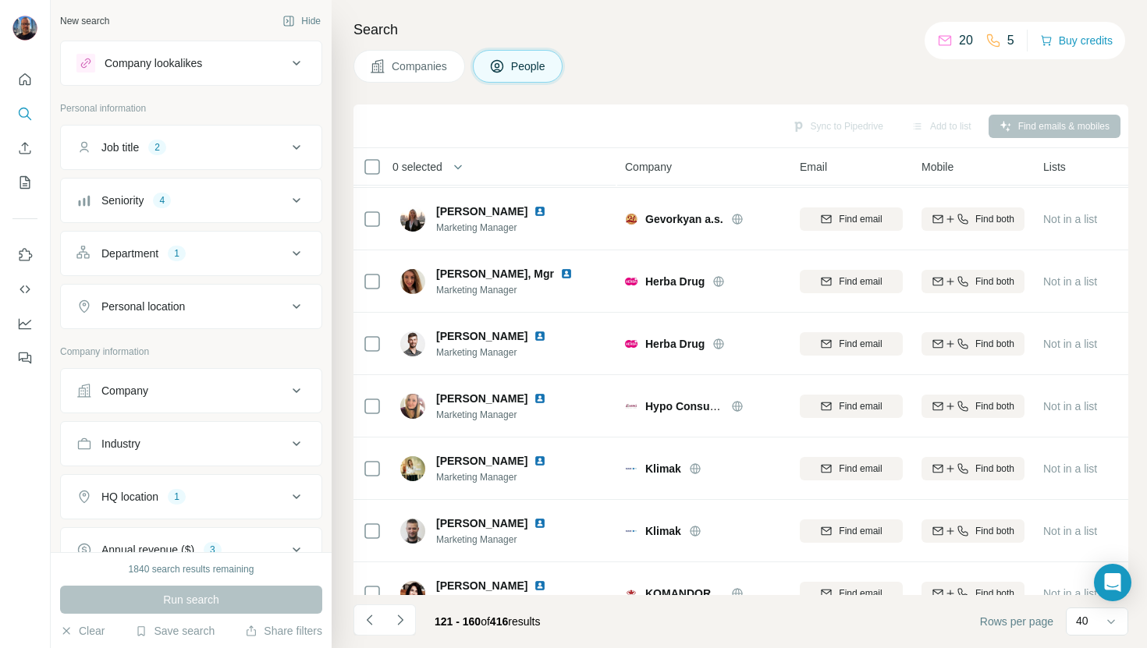
scroll to position [646, 0]
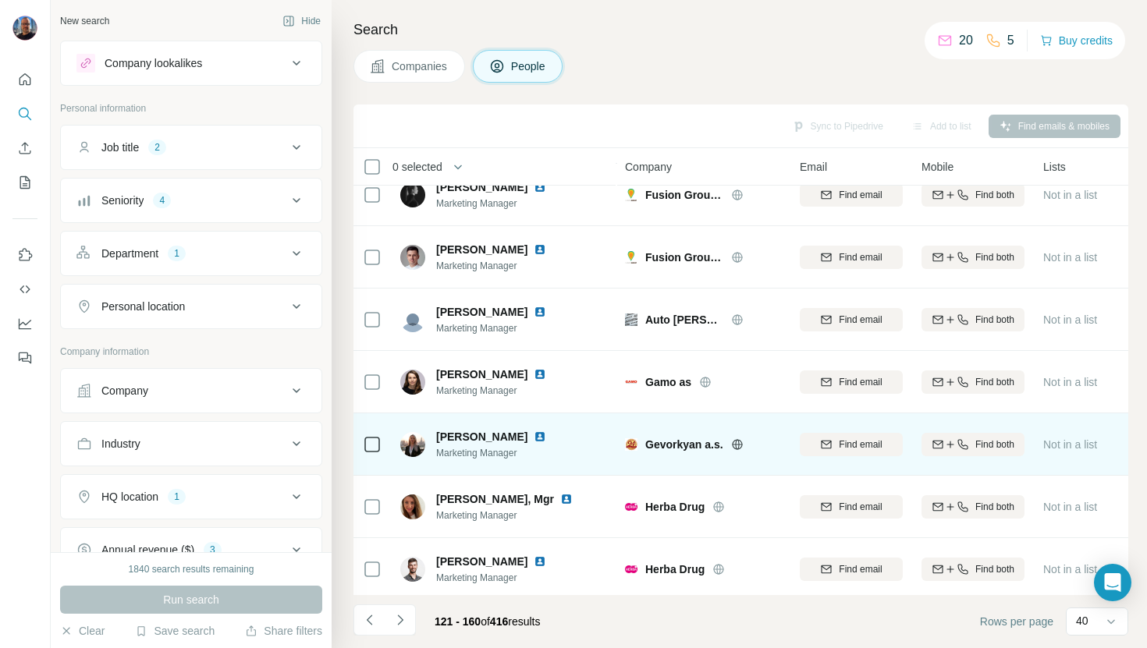
click at [534, 437] on img at bounding box center [540, 437] width 12 height 12
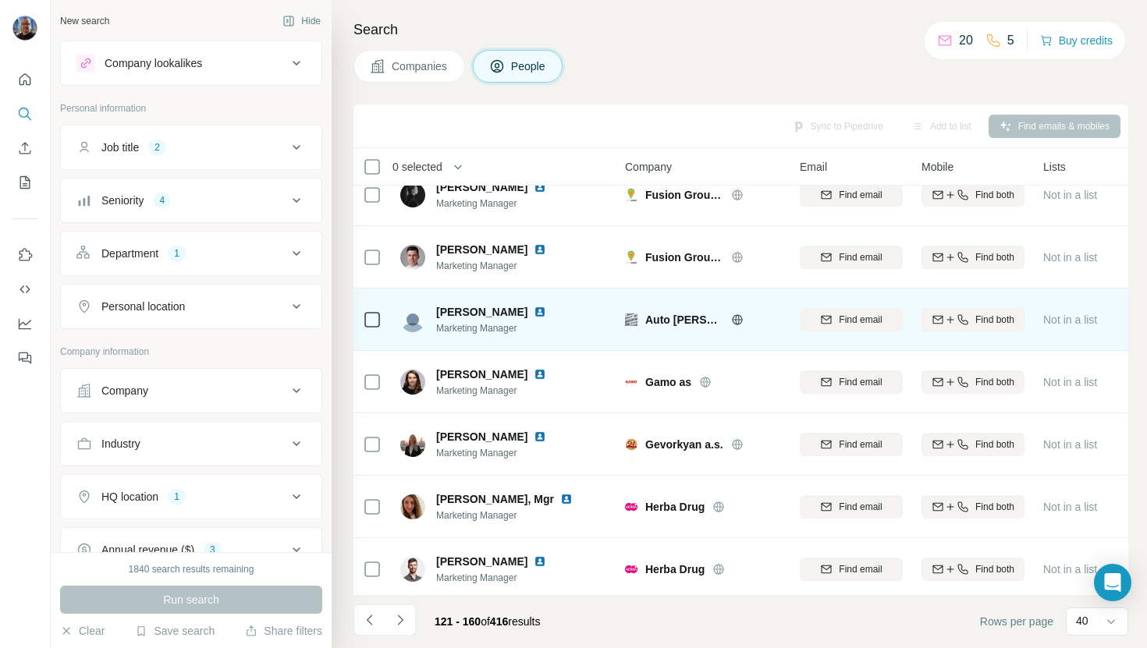
scroll to position [587, 0]
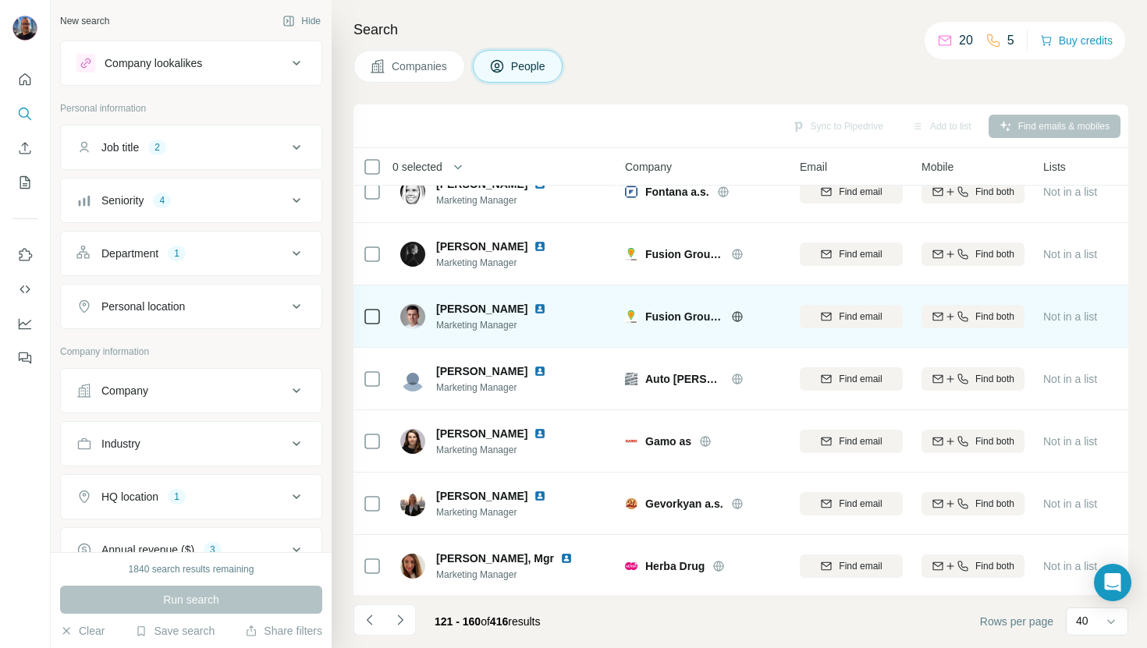
click at [534, 311] on img at bounding box center [540, 309] width 12 height 12
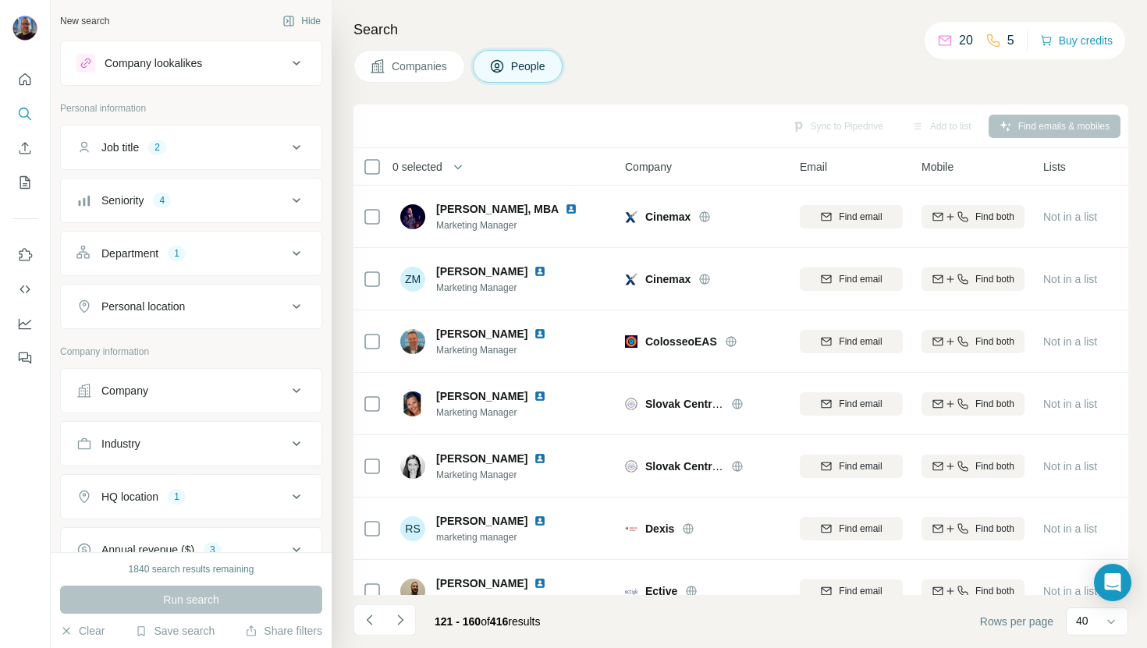
scroll to position [1, 0]
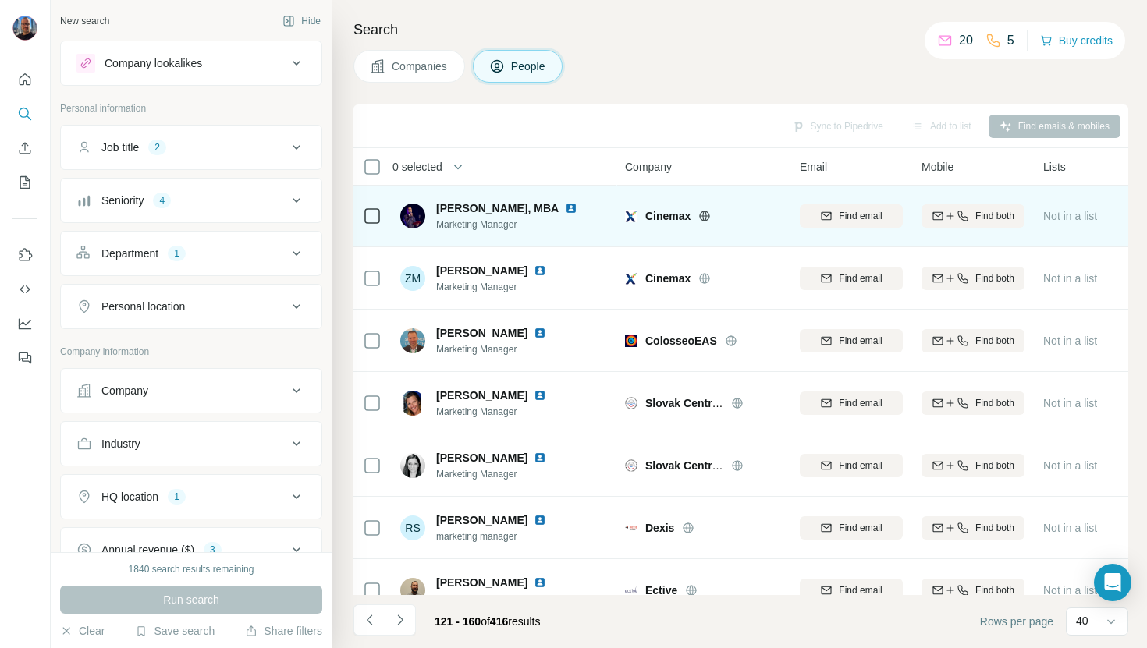
click at [565, 207] on img at bounding box center [571, 208] width 12 height 12
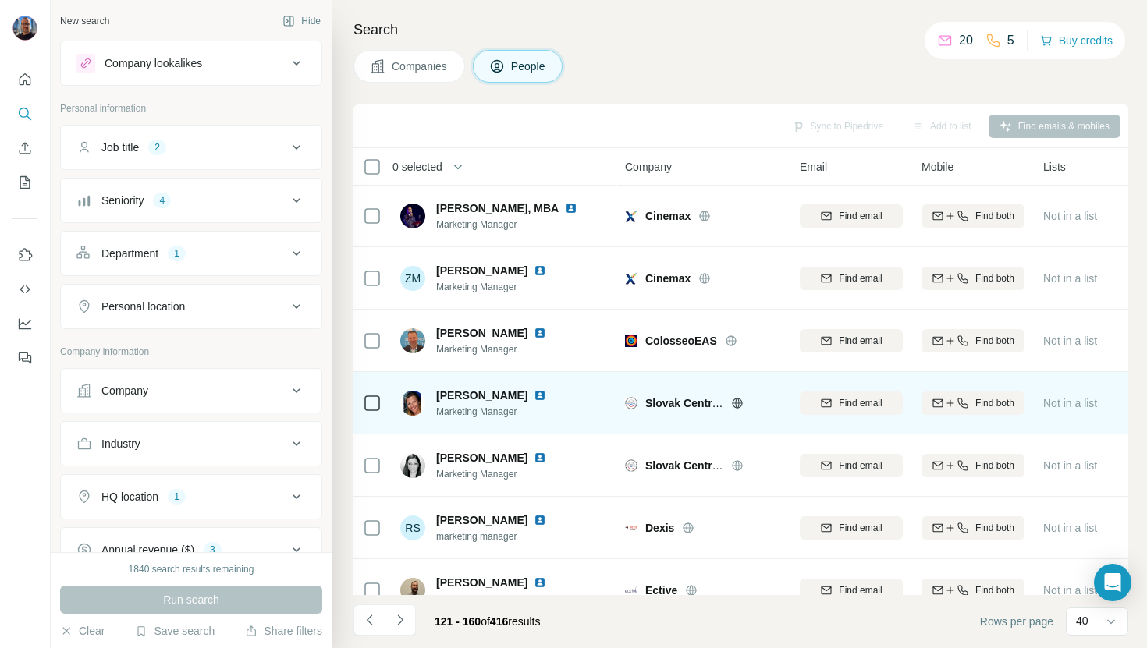
click at [535, 397] on img at bounding box center [540, 395] width 12 height 12
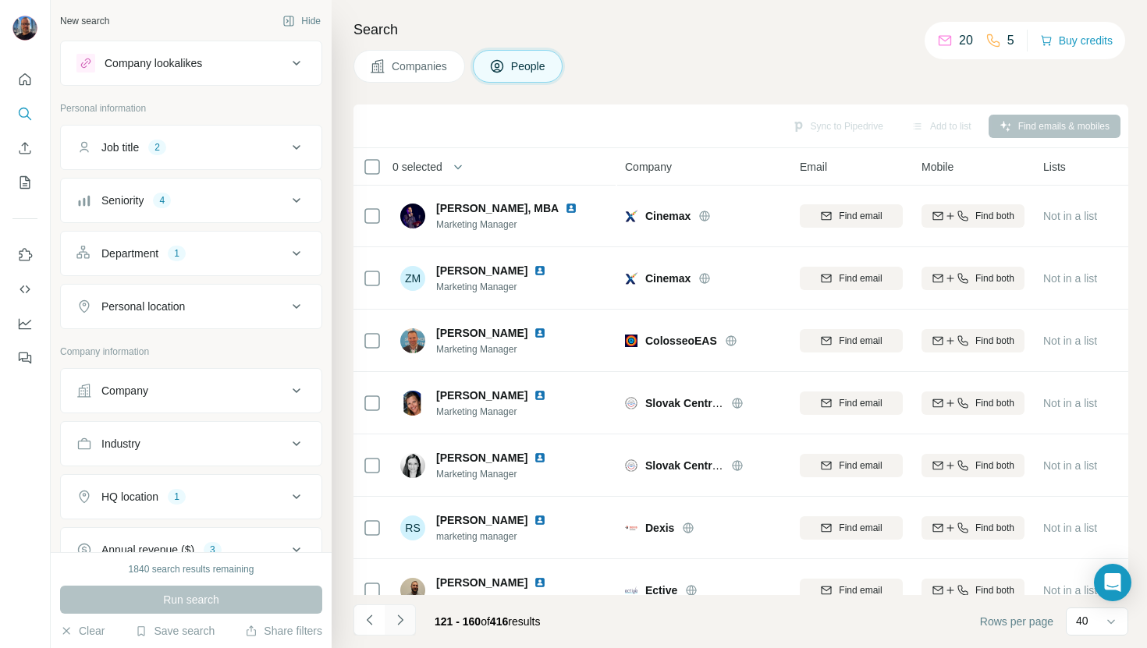
click at [401, 626] on icon "Navigate to next page" at bounding box center [400, 620] width 16 height 16
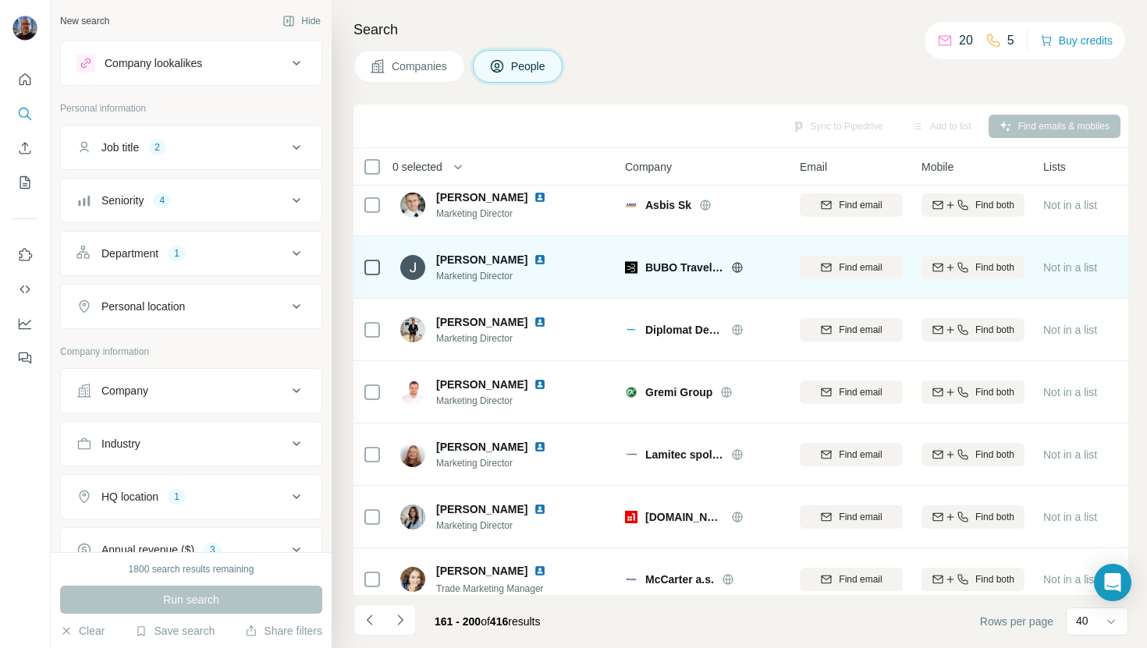
scroll to position [198, 0]
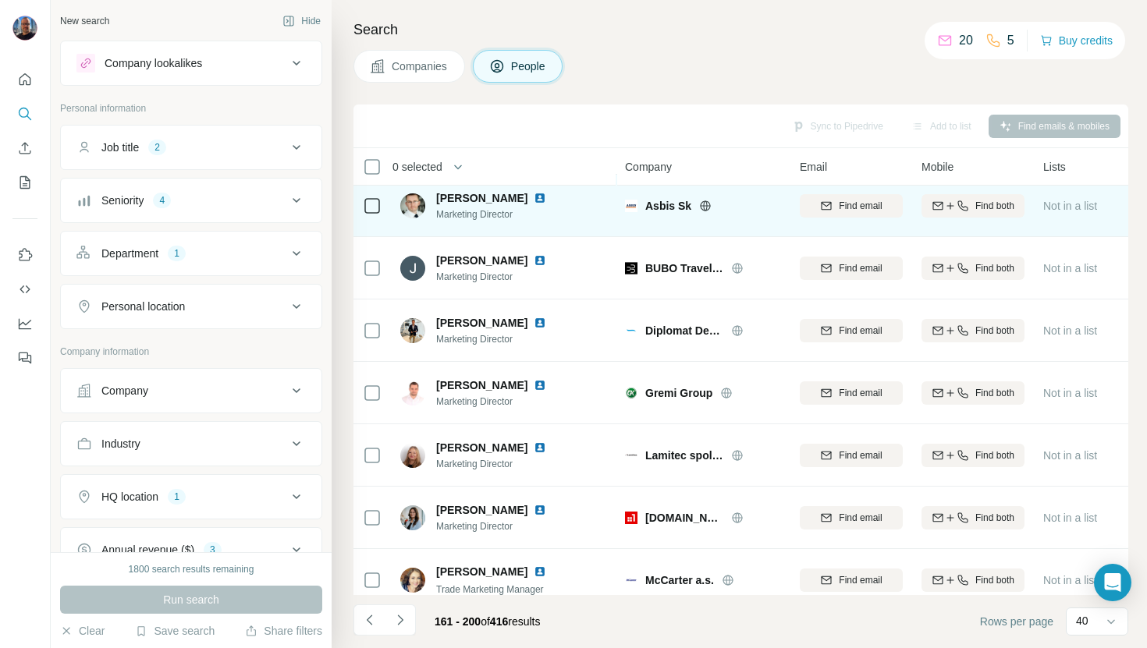
click at [534, 202] on img at bounding box center [540, 198] width 12 height 12
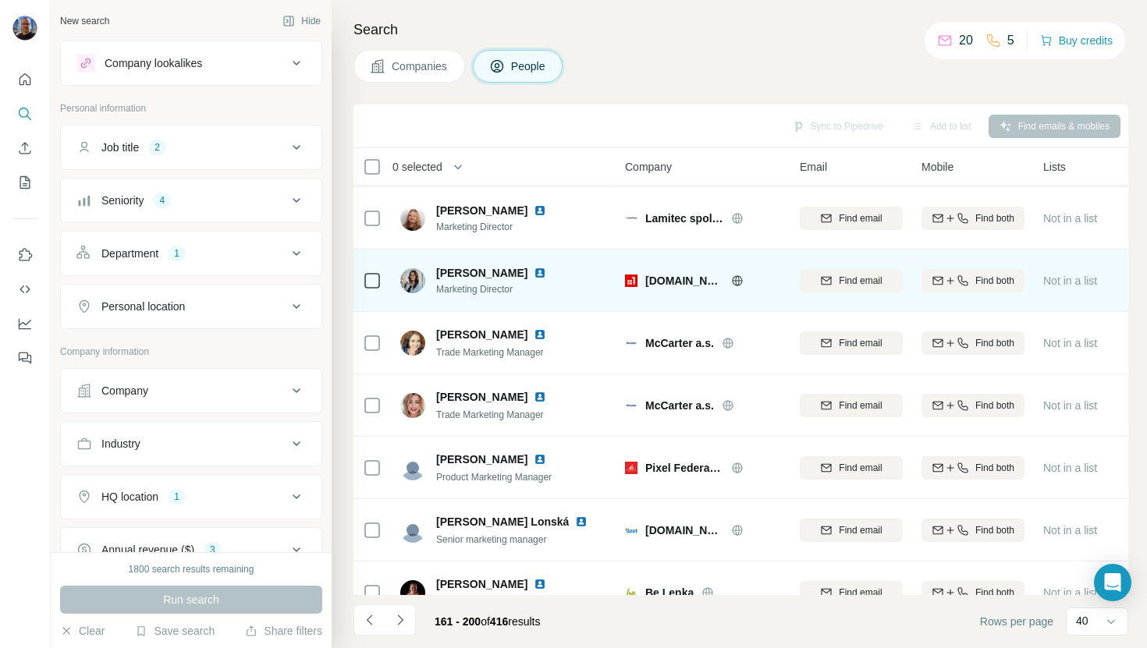
scroll to position [437, 0]
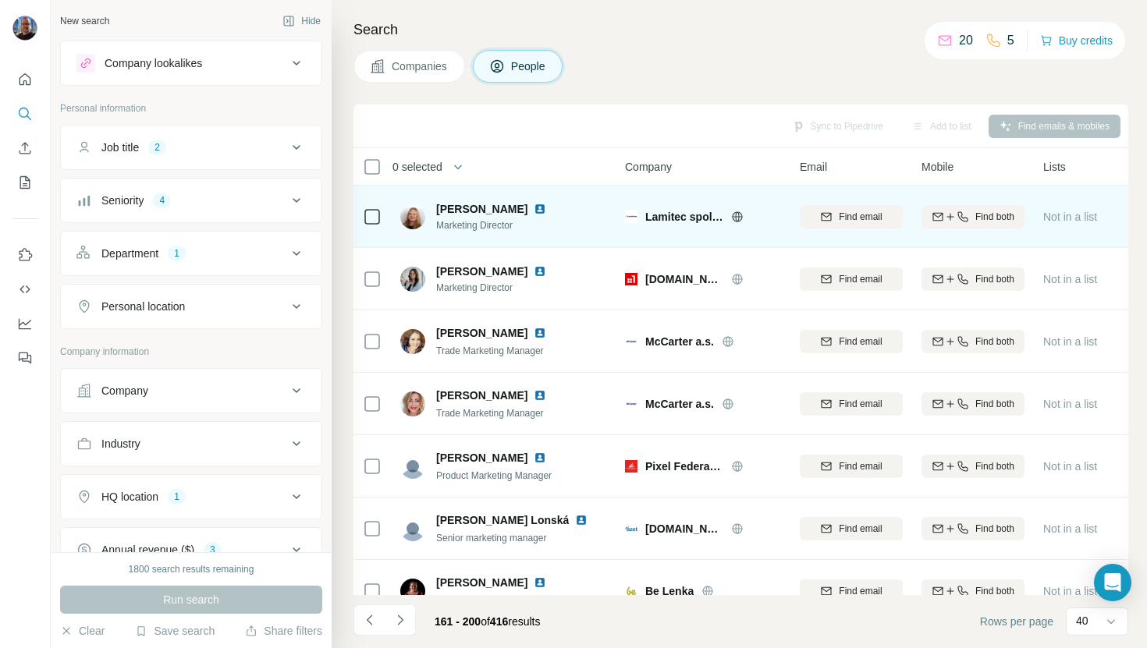
click at [536, 204] on img at bounding box center [540, 209] width 12 height 12
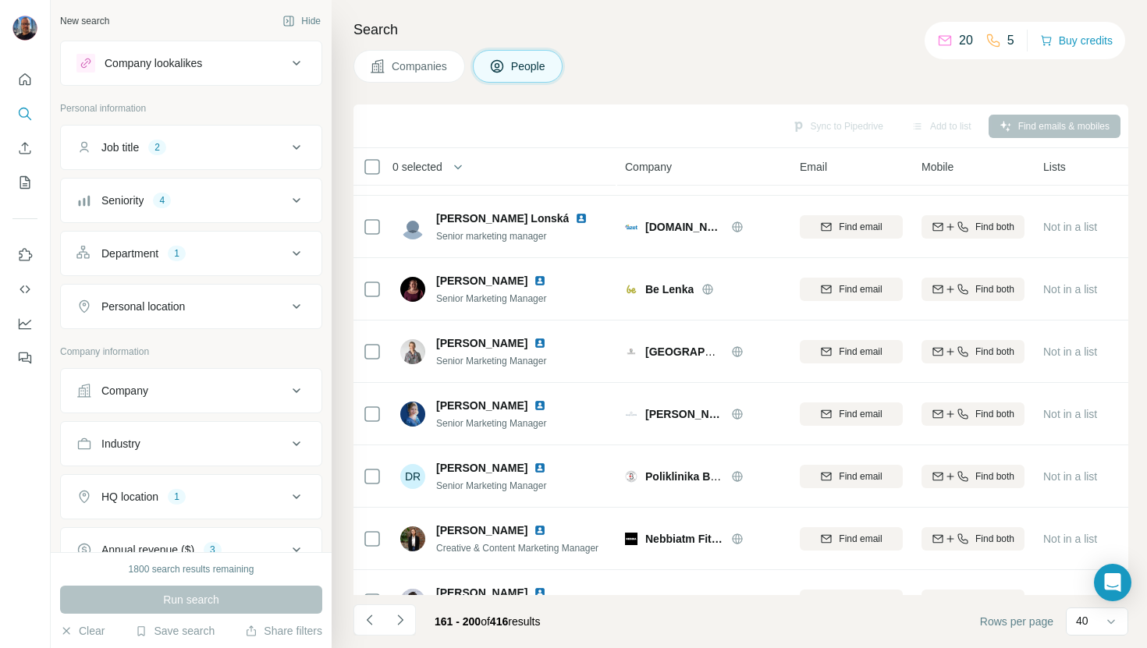
scroll to position [740, 0]
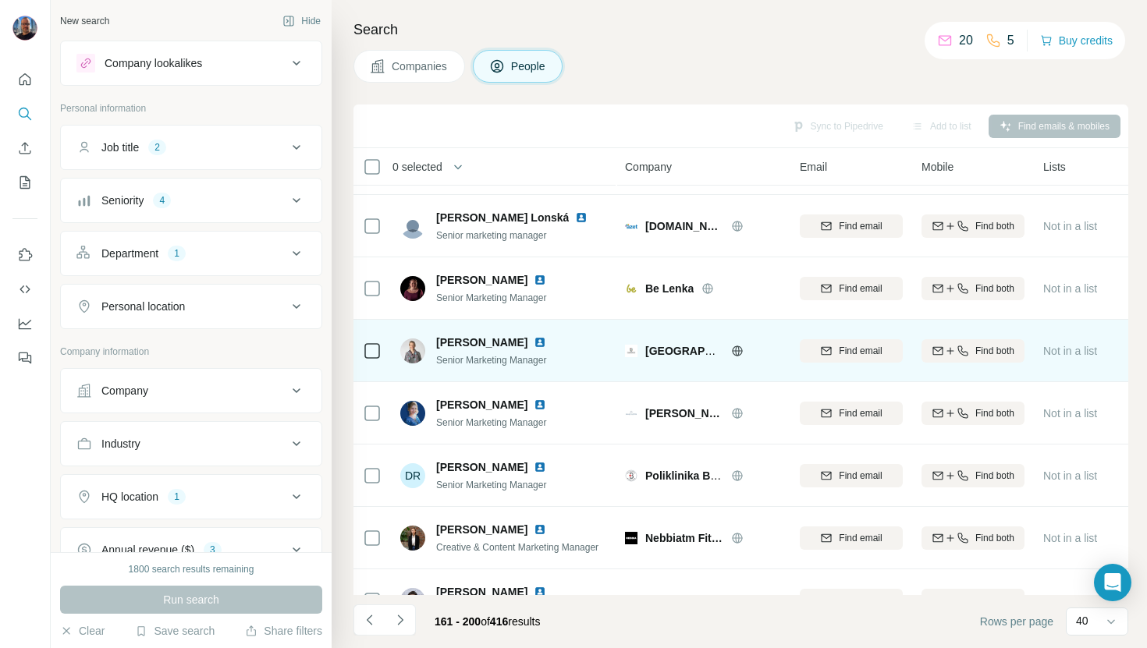
click at [534, 342] on img at bounding box center [540, 342] width 12 height 12
